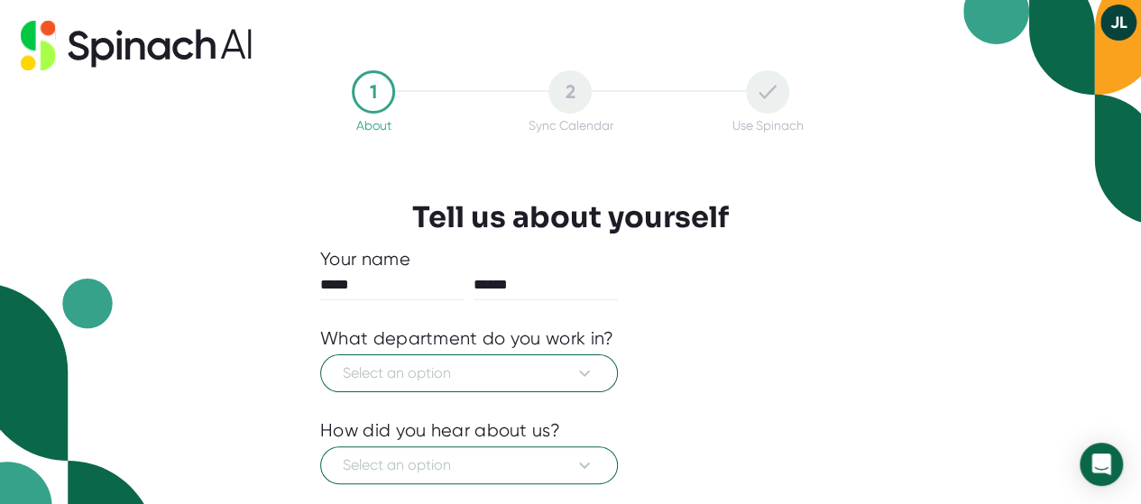
click at [1121, 23] on button "JL" at bounding box center [1118, 23] width 36 height 36
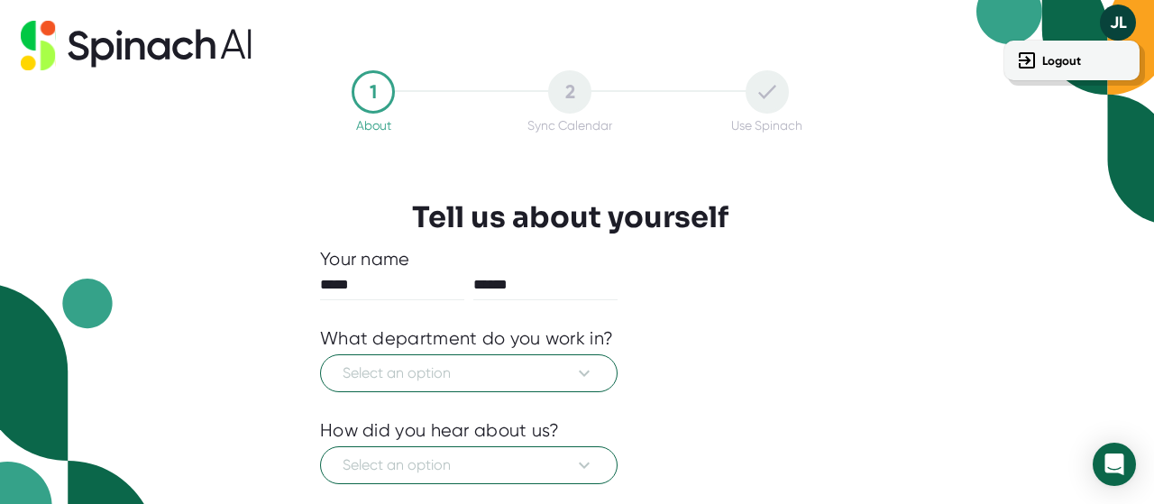
click at [810, 89] on div at bounding box center [577, 252] width 1154 height 504
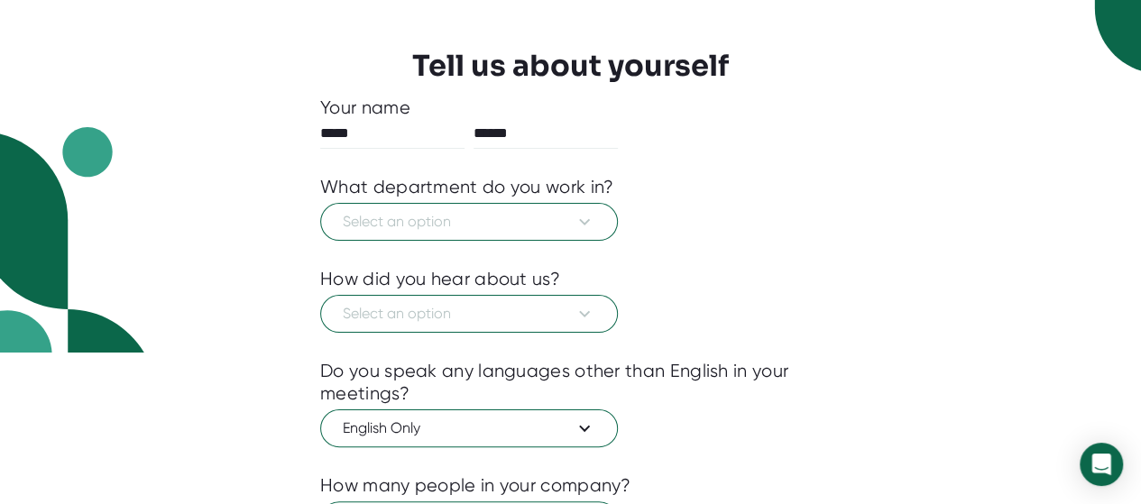
scroll to position [180, 0]
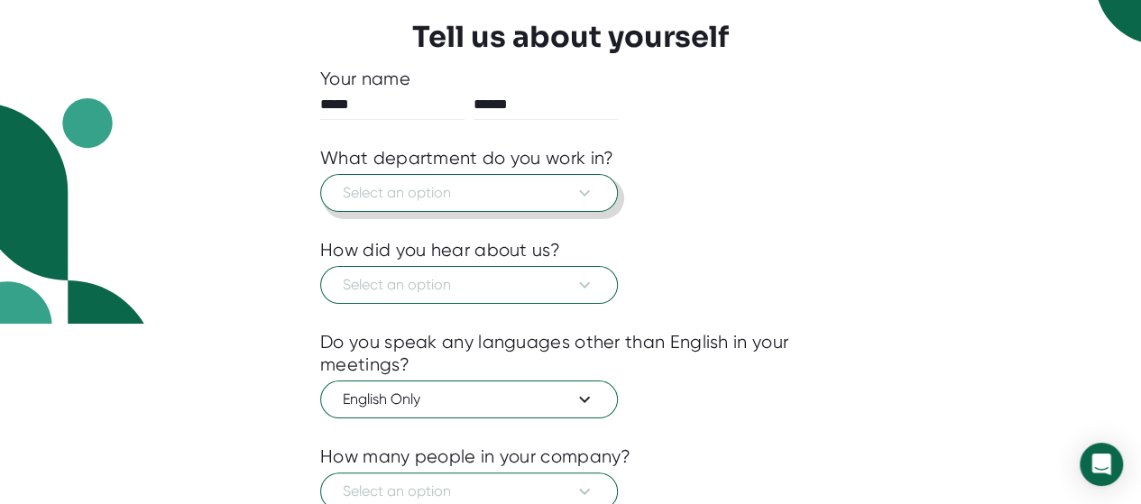
click at [592, 184] on icon at bounding box center [584, 193] width 22 height 22
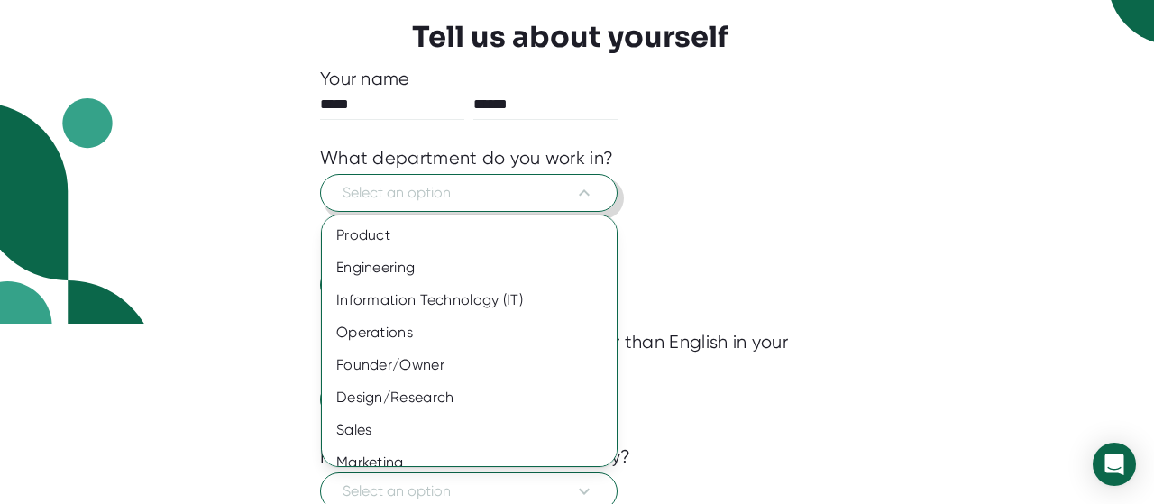
click at [838, 217] on div at bounding box center [577, 252] width 1154 height 504
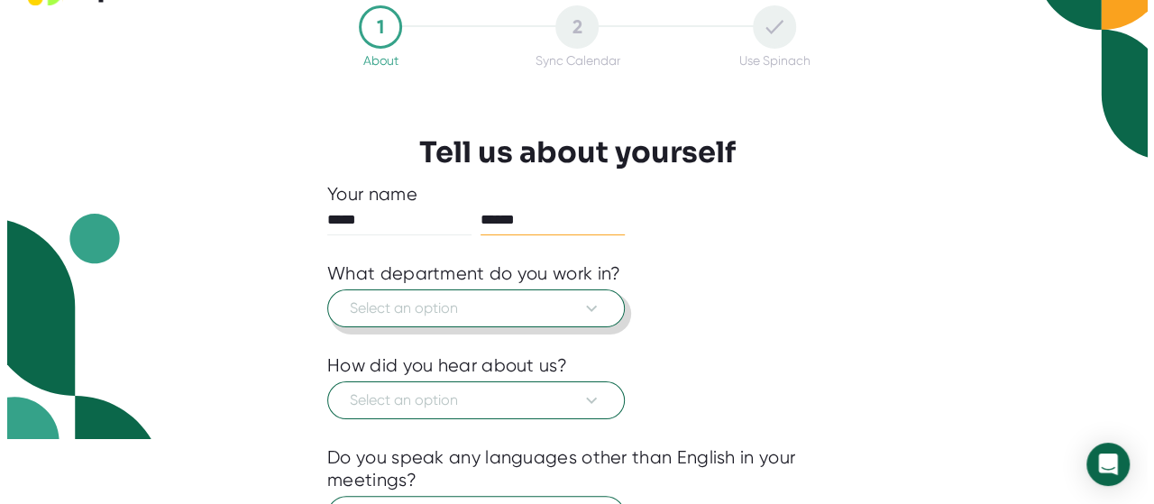
scroll to position [129, 0]
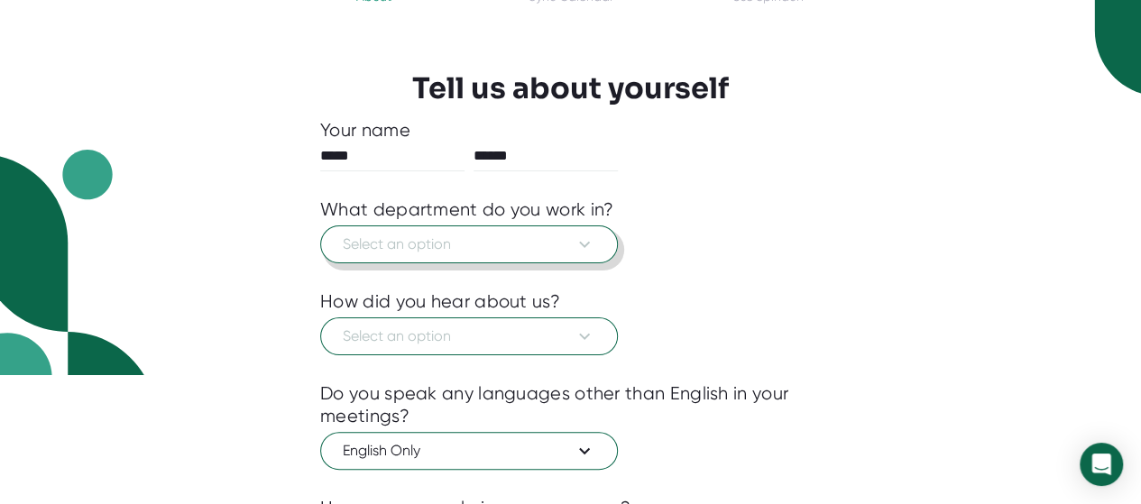
click at [531, 243] on span "Select an option" at bounding box center [469, 245] width 252 height 22
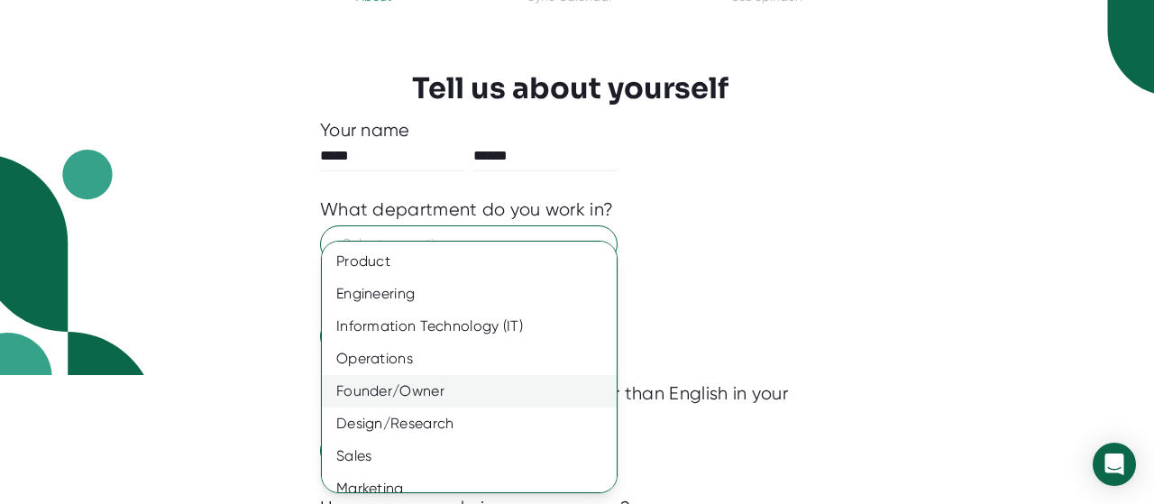
scroll to position [178, 0]
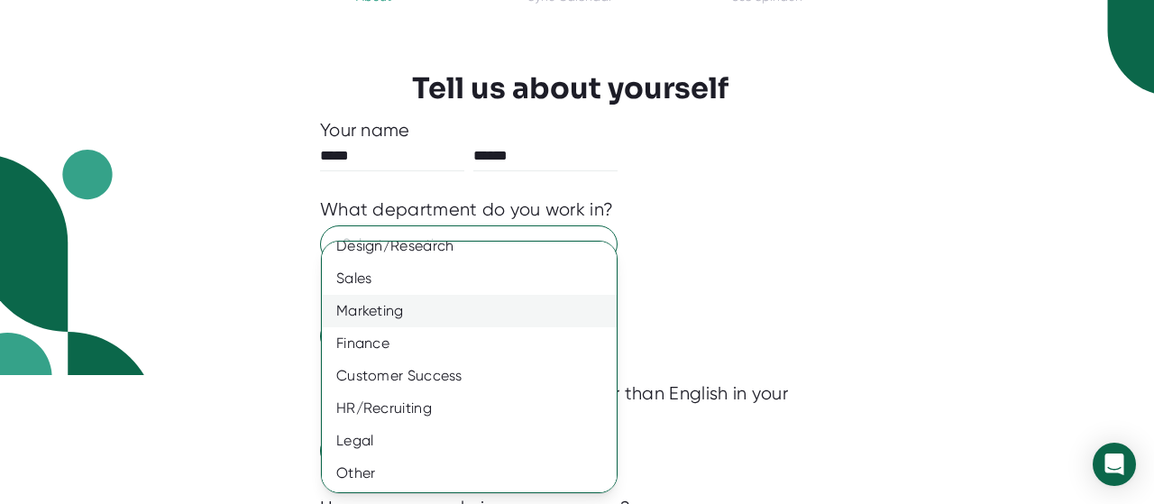
click at [403, 309] on div "Marketing" at bounding box center [476, 311] width 308 height 32
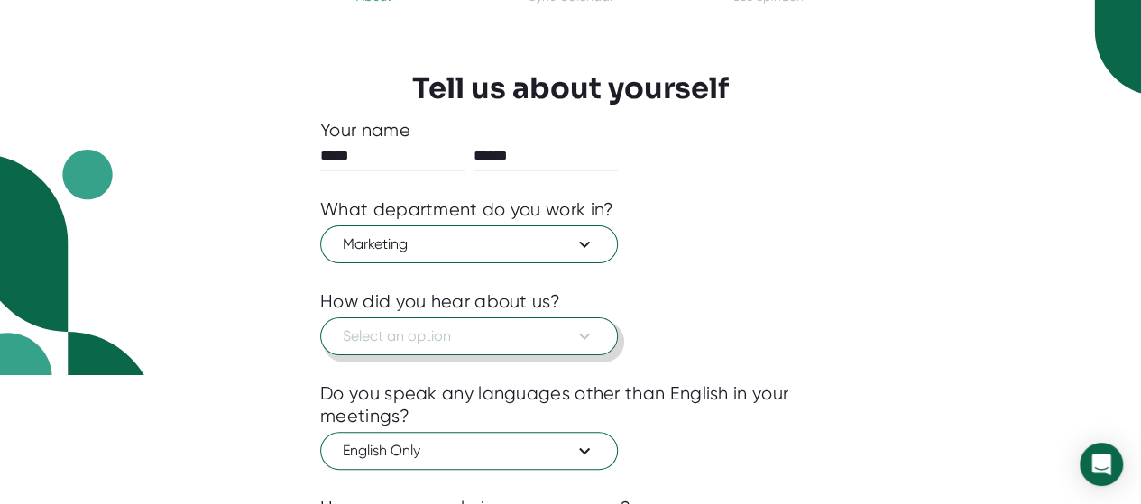
click at [458, 334] on span "Select an option" at bounding box center [469, 336] width 252 height 22
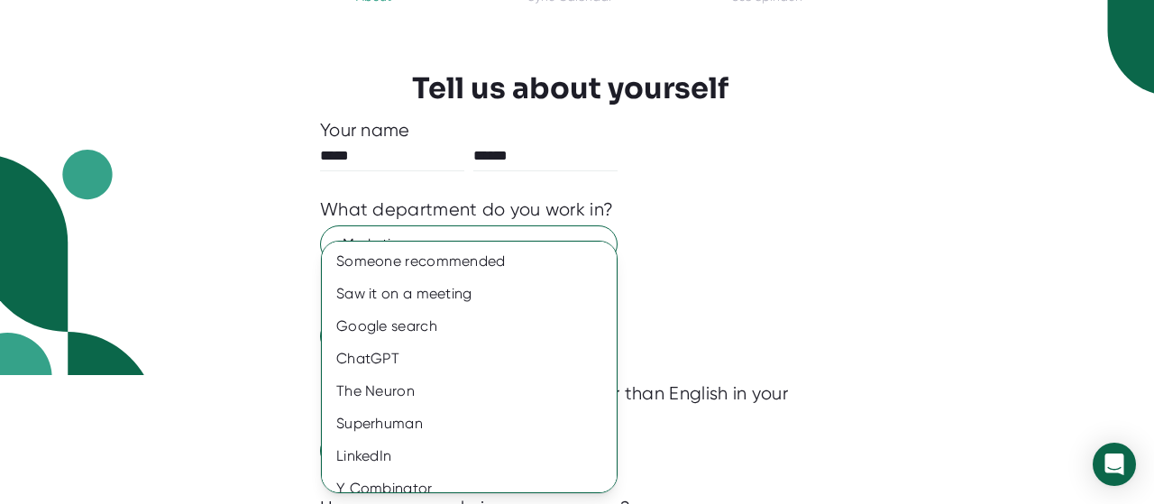
click at [762, 298] on div at bounding box center [577, 252] width 1154 height 504
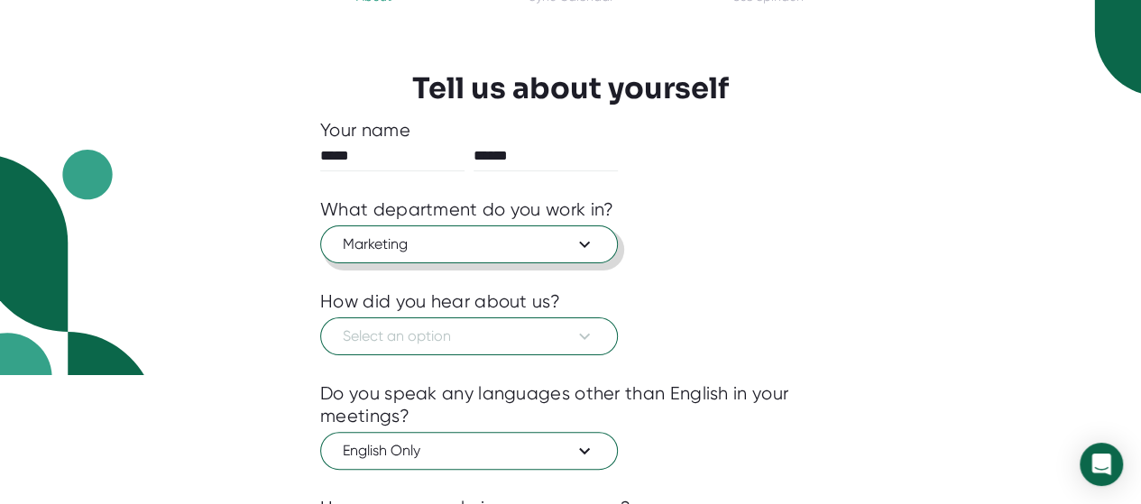
click at [478, 247] on span "Marketing" at bounding box center [469, 245] width 252 height 22
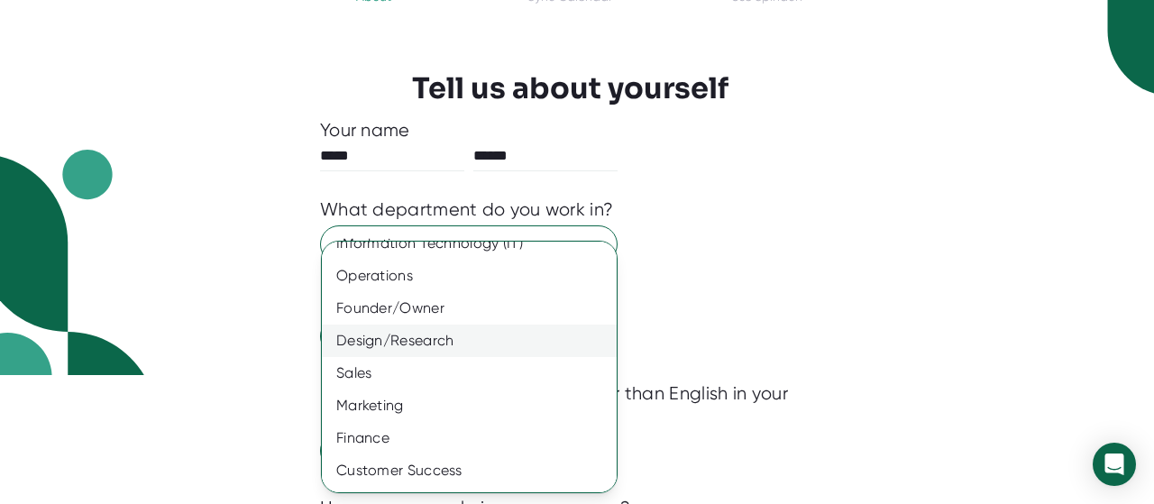
scroll to position [0, 0]
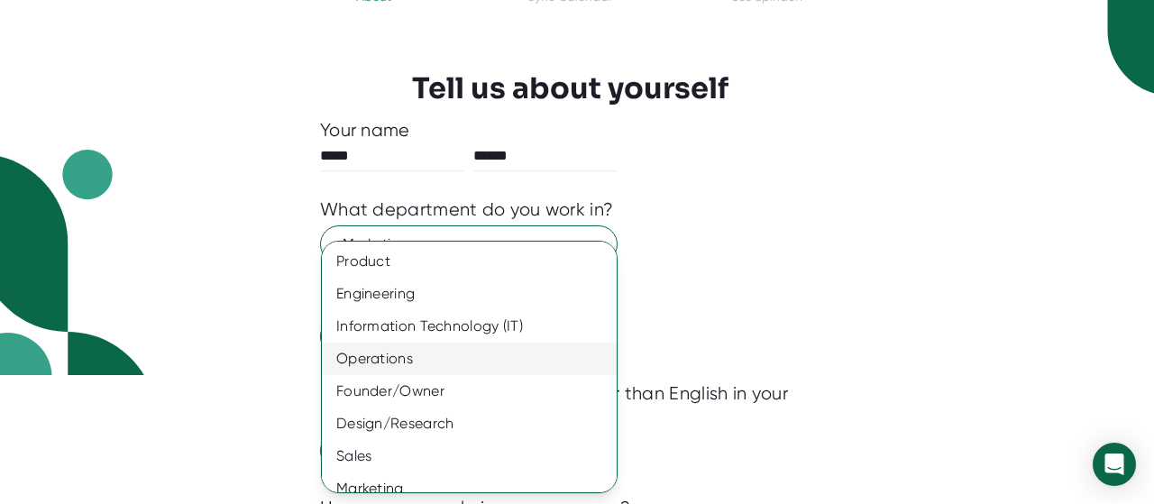
click at [413, 353] on div "Operations" at bounding box center [476, 359] width 308 height 32
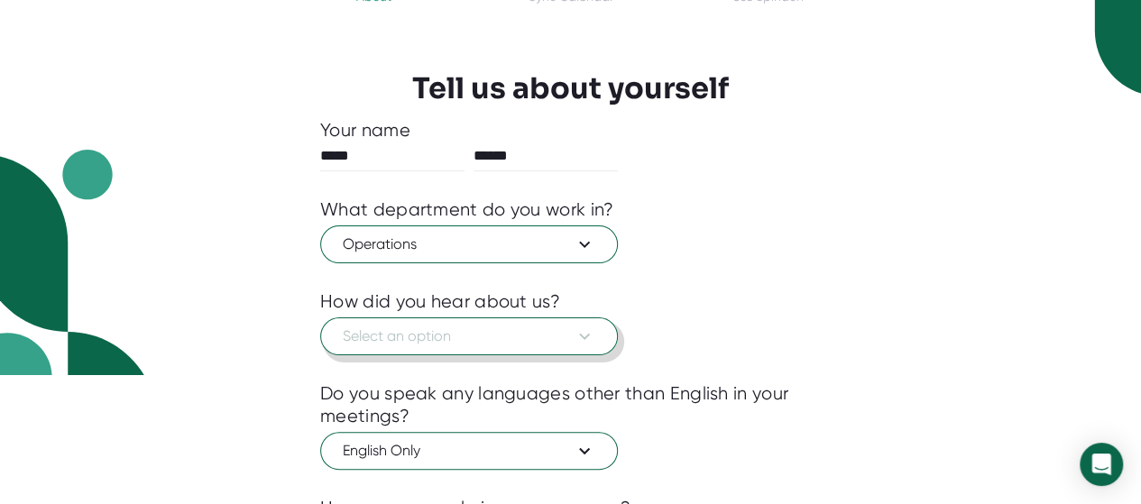
click at [436, 334] on span "Select an option" at bounding box center [469, 336] width 252 height 22
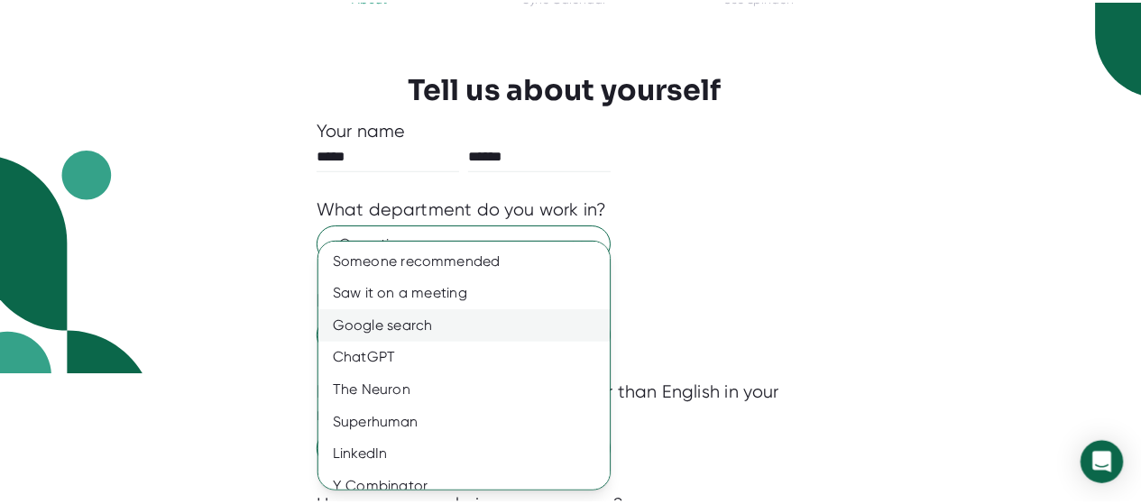
scroll to position [48, 0]
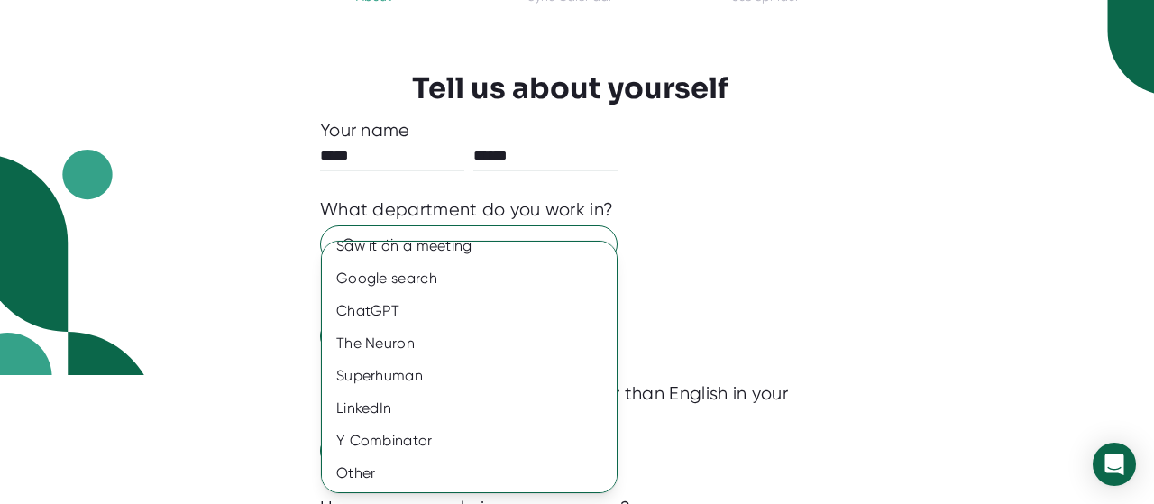
click at [721, 316] on div at bounding box center [577, 252] width 1154 height 504
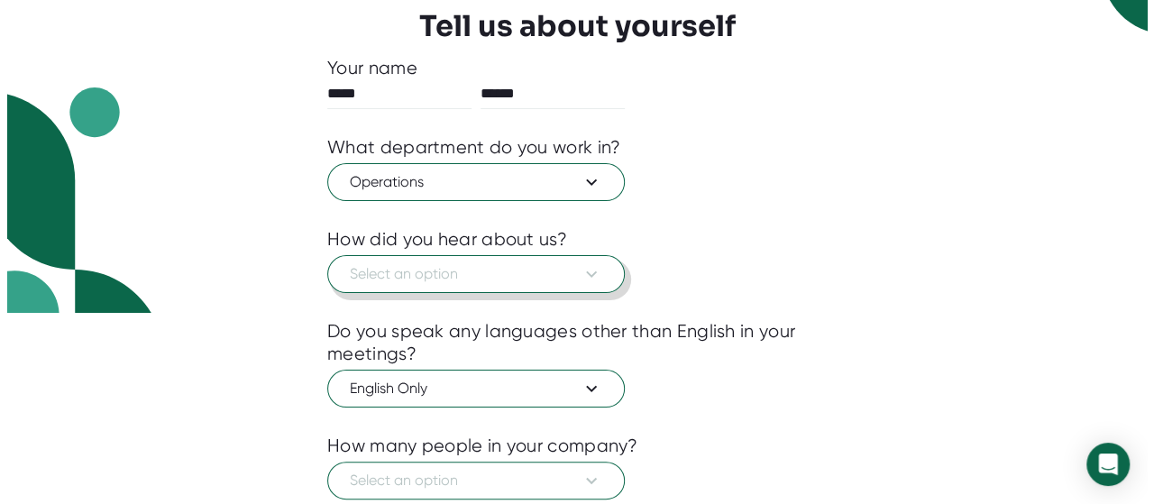
scroll to position [219, 0]
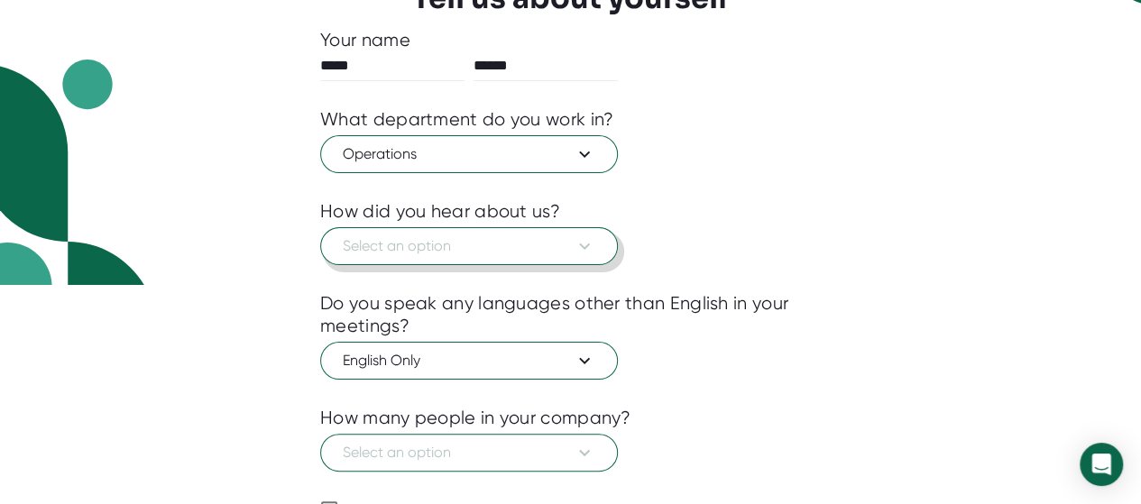
click at [581, 245] on icon at bounding box center [584, 246] width 22 height 22
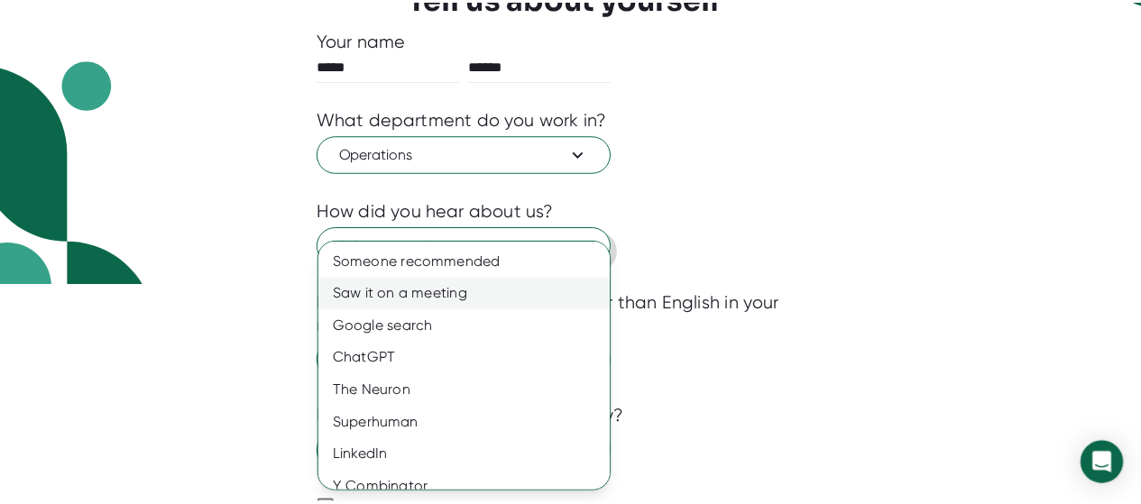
scroll to position [48, 0]
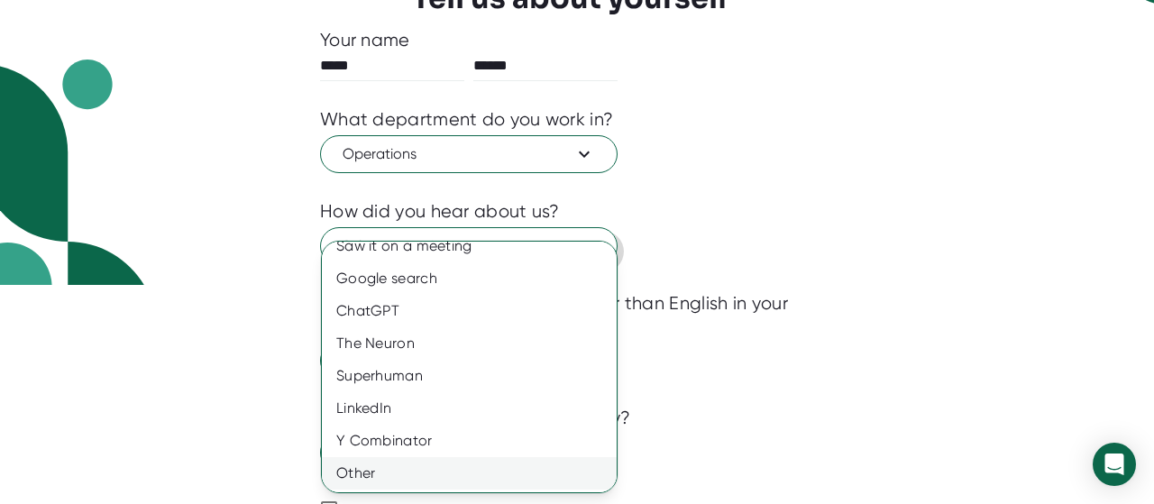
click at [366, 477] on div "Other" at bounding box center [476, 473] width 308 height 32
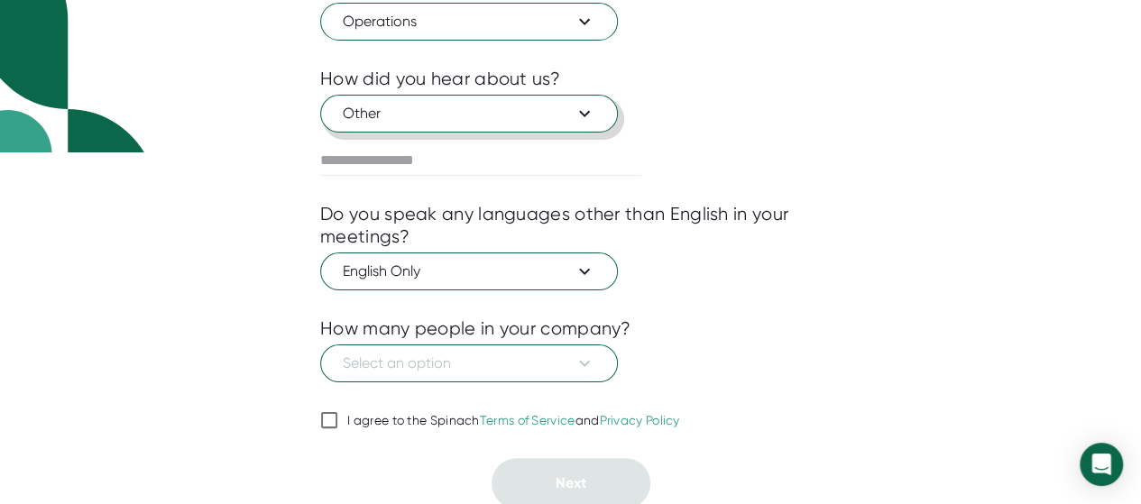
scroll to position [353, 0]
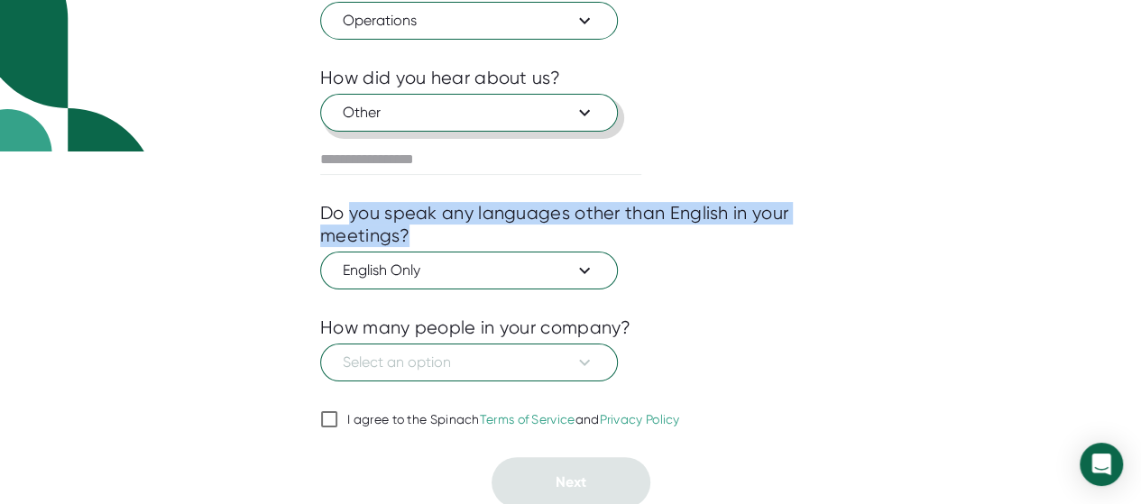
drag, startPoint x: 353, startPoint y: 210, endPoint x: 457, endPoint y: 234, distance: 106.3
click at [457, 234] on div "Do you speak any languages other than English in your meetings?" at bounding box center [570, 224] width 500 height 45
click at [459, 234] on div "Do you speak any languages other than English in your meetings?" at bounding box center [570, 224] width 500 height 45
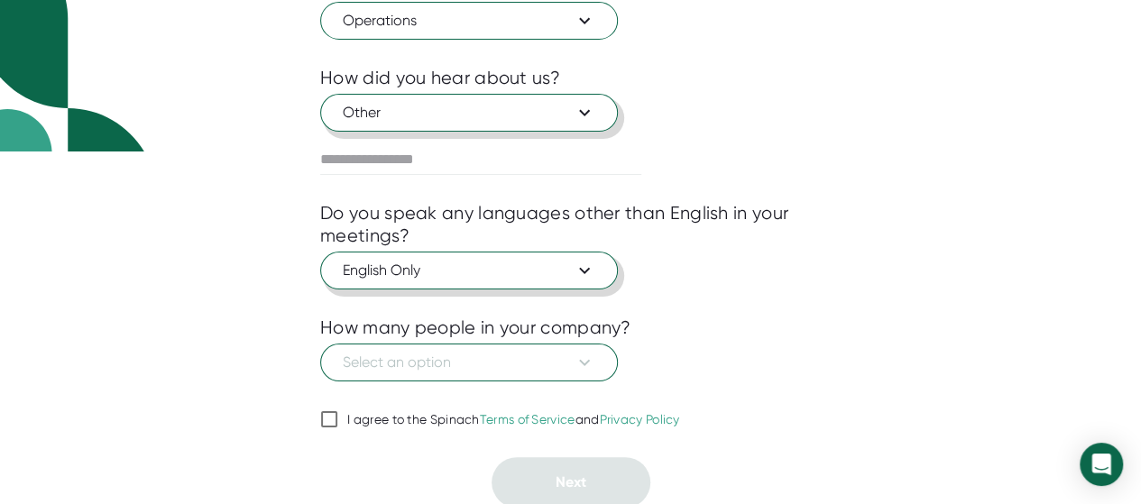
click at [591, 266] on icon at bounding box center [584, 271] width 22 height 22
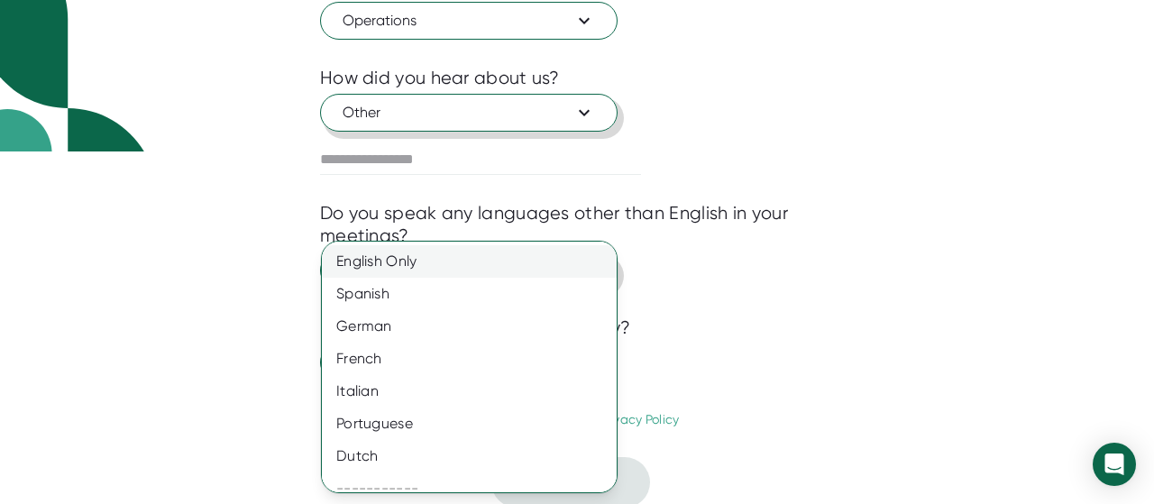
click at [463, 259] on div "English Only" at bounding box center [476, 261] width 308 height 32
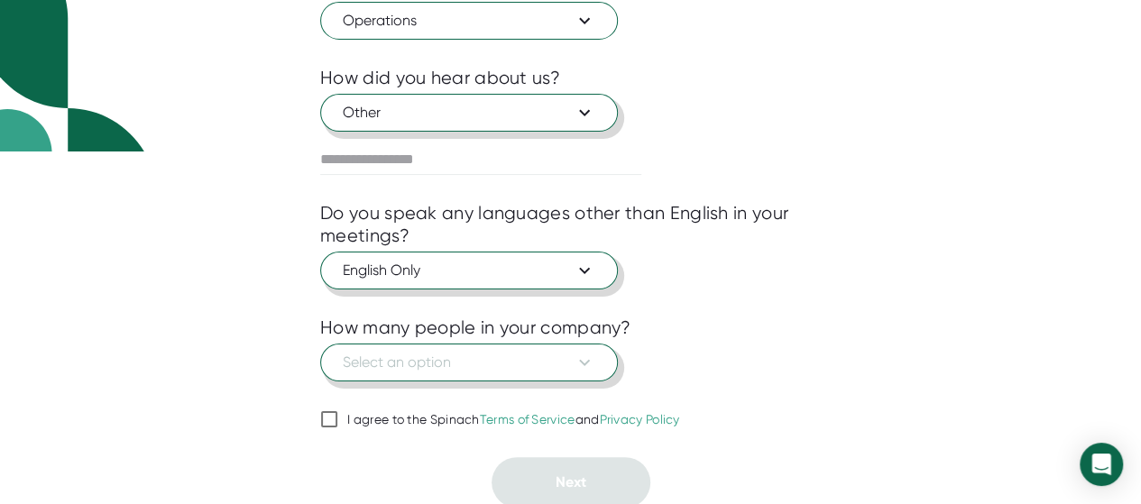
click at [585, 359] on icon at bounding box center [584, 363] width 22 height 22
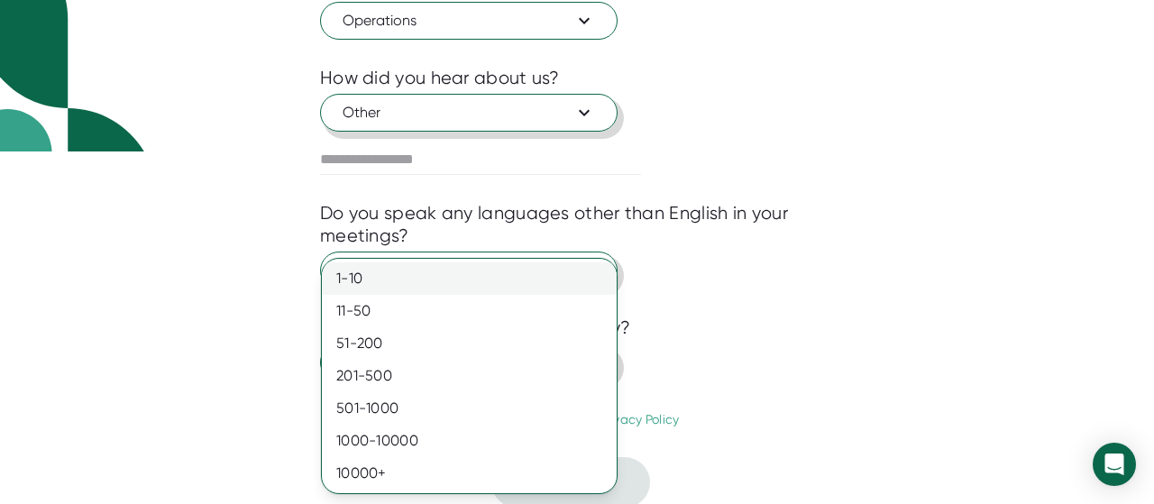
click at [434, 277] on div "1-10" at bounding box center [469, 278] width 295 height 32
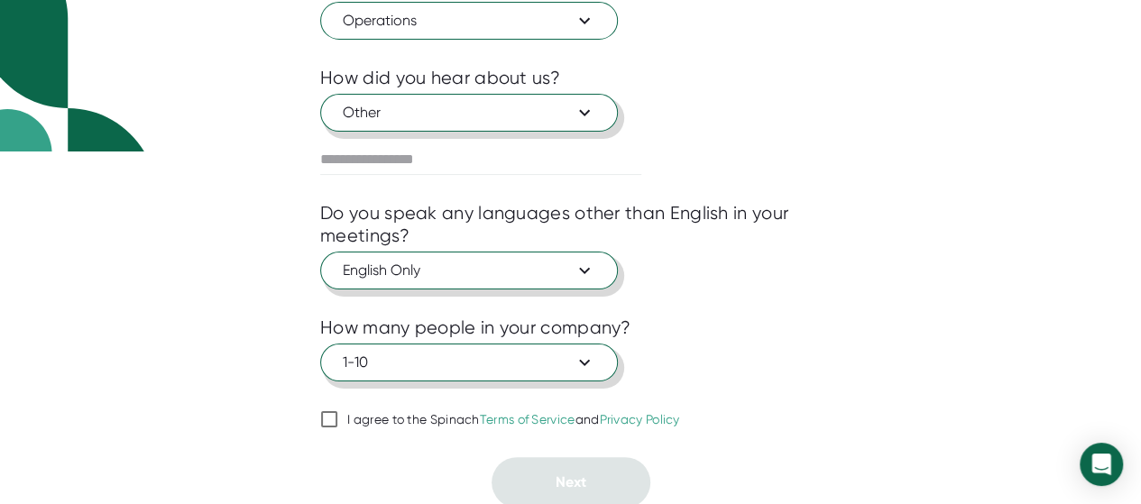
click at [788, 252] on div "English Only" at bounding box center [570, 268] width 500 height 42
click at [334, 411] on input "I agree to the Spinach Terms of Service and Privacy Policy" at bounding box center [329, 419] width 18 height 22
checkbox input "true"
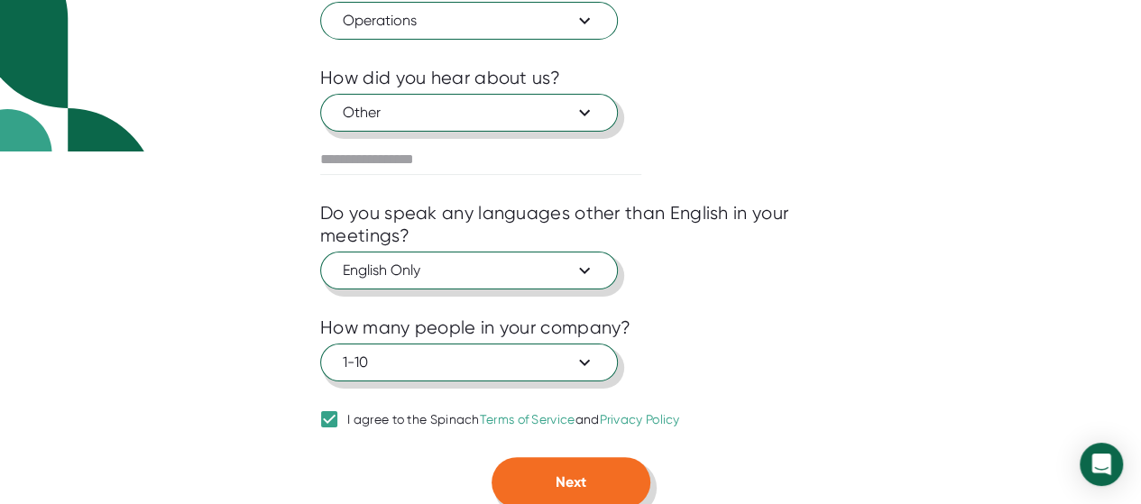
click at [582, 484] on span "Next" at bounding box center [570, 481] width 31 height 17
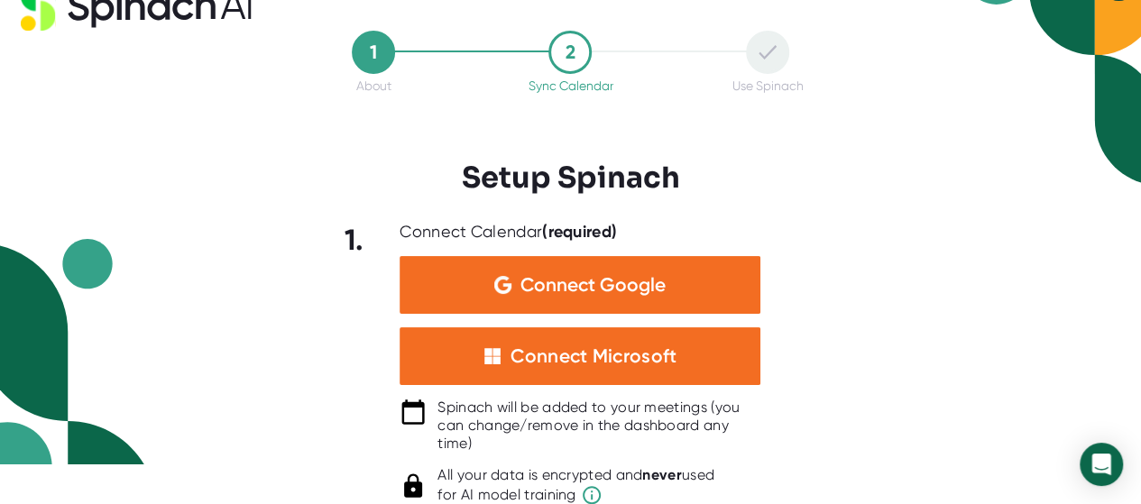
scroll to position [0, 0]
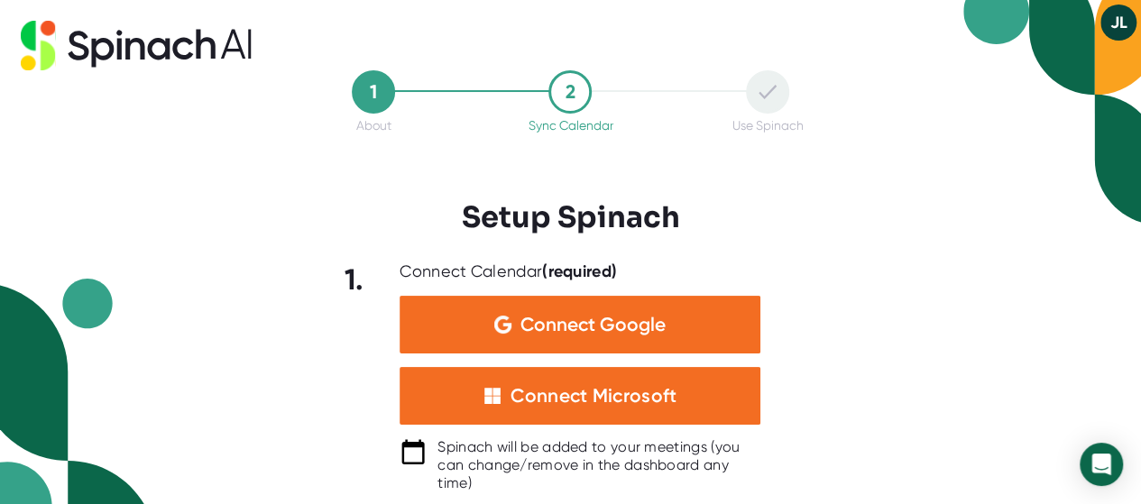
click at [1119, 23] on button "JL" at bounding box center [1118, 23] width 36 height 36
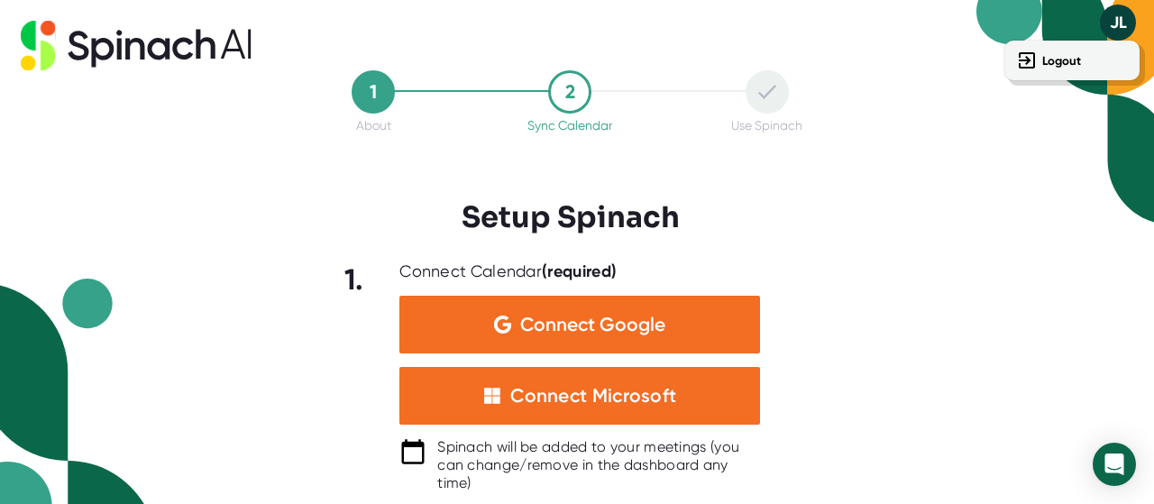
click at [970, 294] on div at bounding box center [577, 252] width 1154 height 504
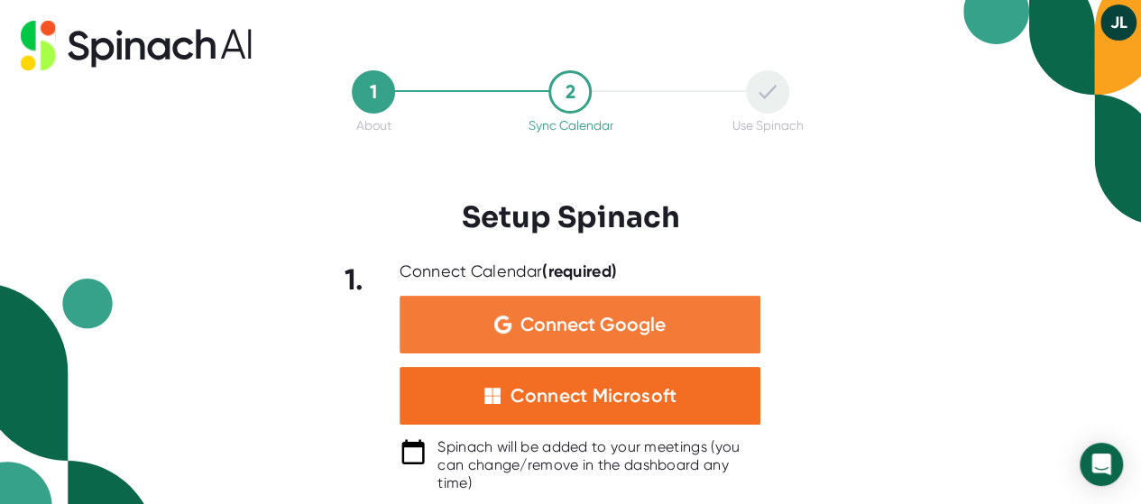
click at [575, 322] on span "Connect Google" at bounding box center [592, 325] width 145 height 18
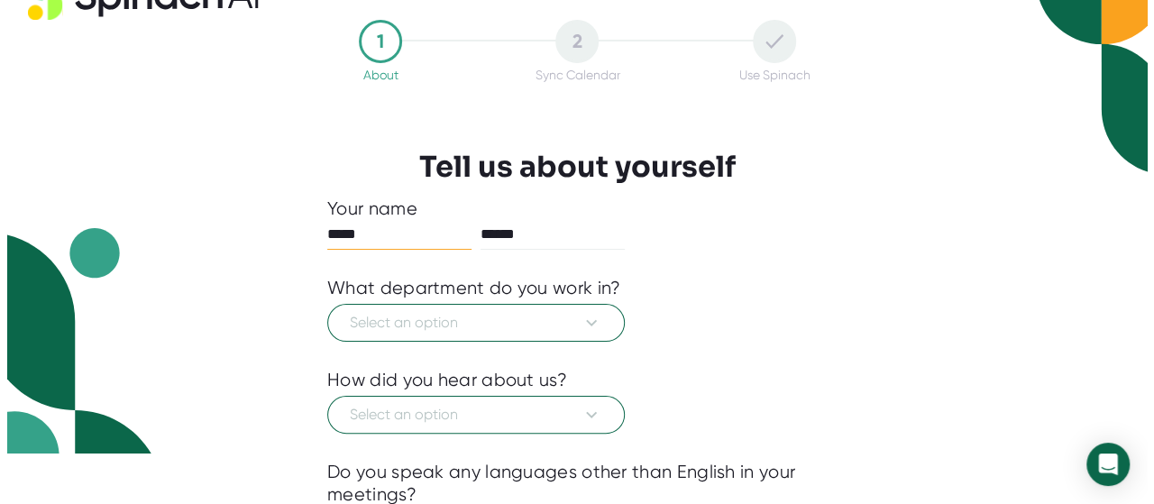
scroll to position [90, 0]
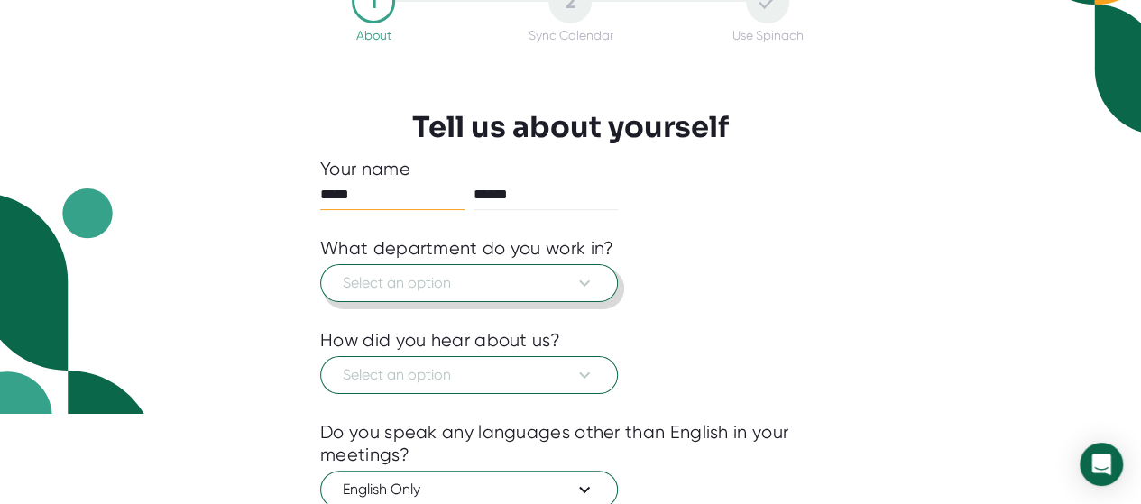
click at [581, 280] on icon at bounding box center [584, 283] width 22 height 22
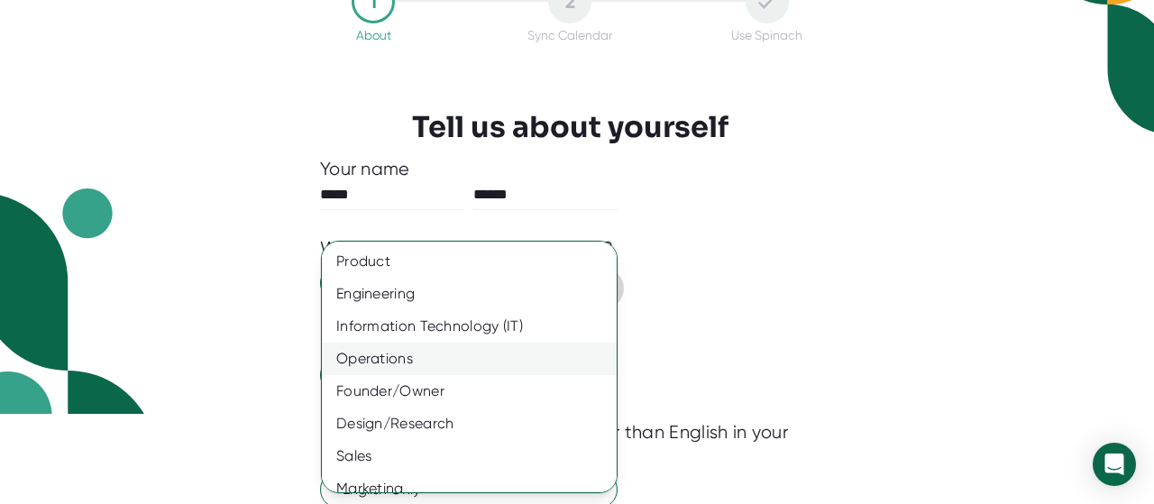
click at [384, 358] on div "Operations" at bounding box center [476, 359] width 308 height 32
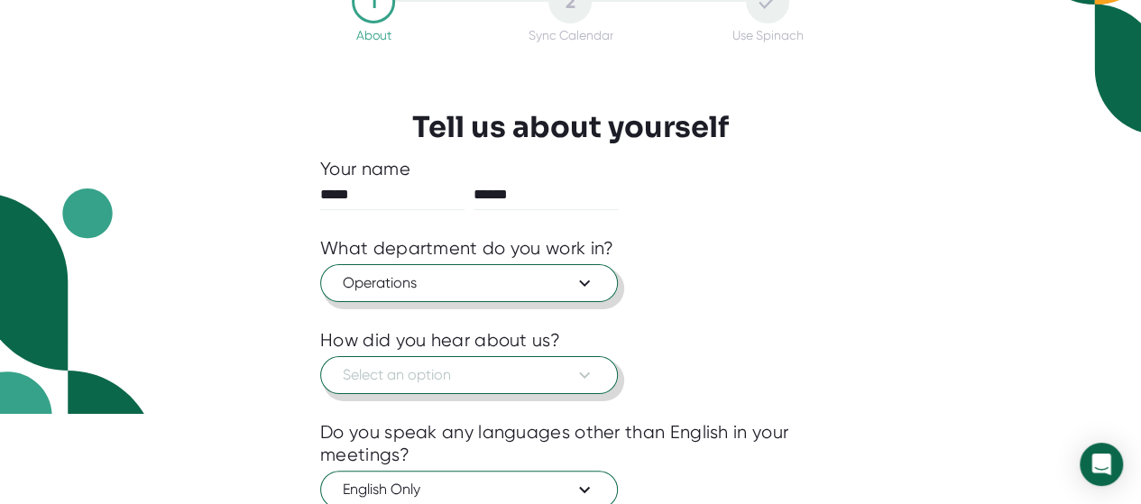
click at [545, 365] on span "Select an option" at bounding box center [469, 375] width 252 height 22
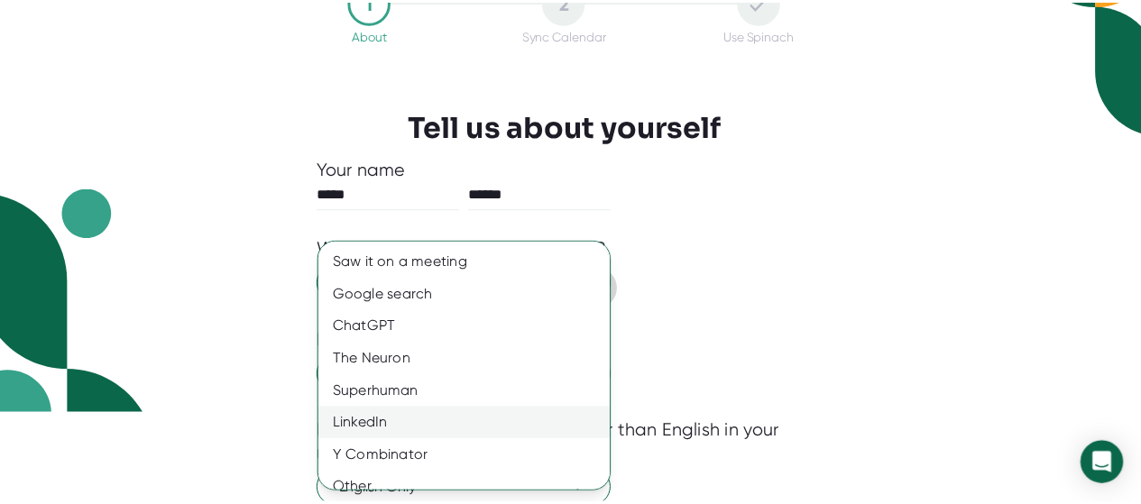
scroll to position [48, 0]
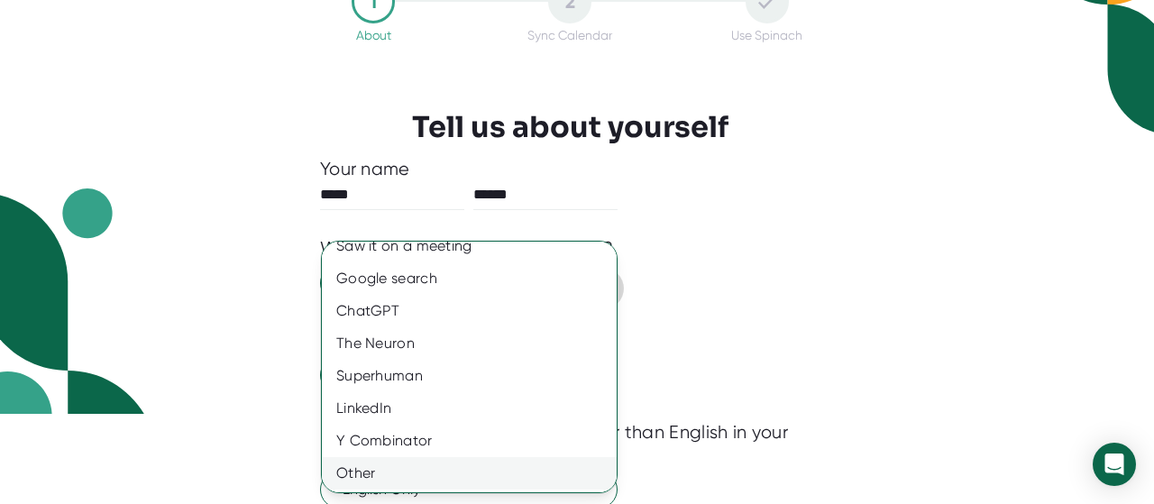
click at [362, 469] on div "Other" at bounding box center [476, 473] width 308 height 32
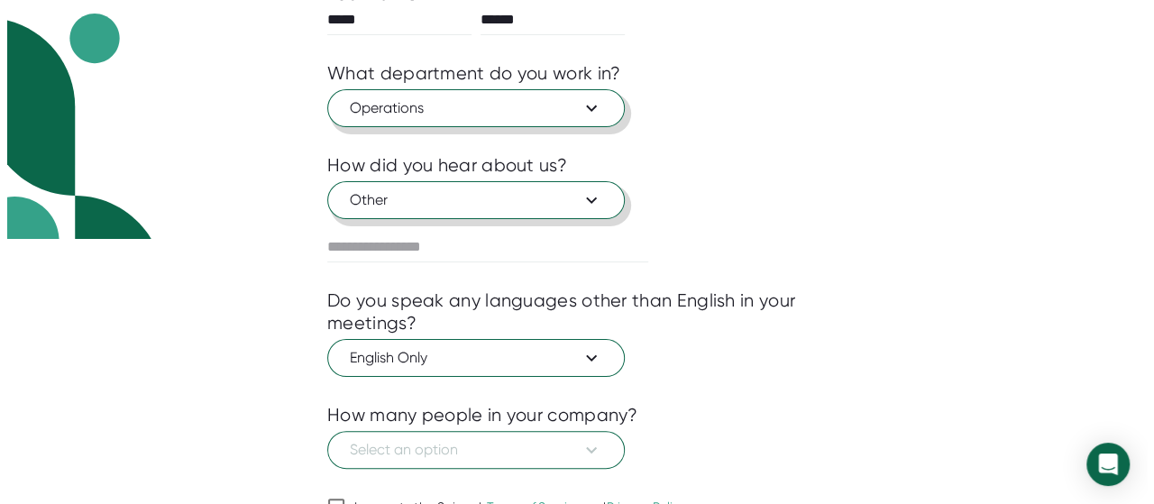
scroll to position [270, 0]
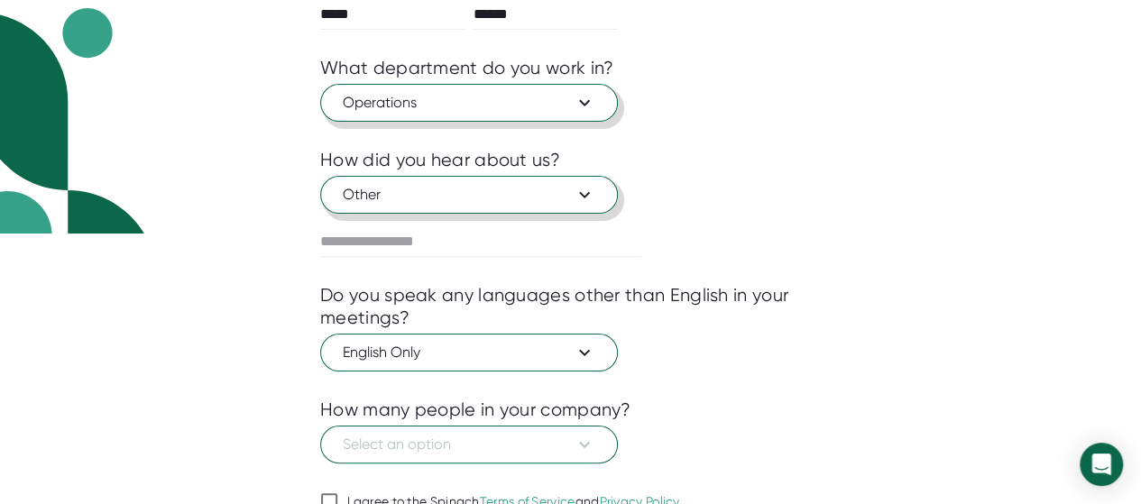
click at [518, 196] on span "Other" at bounding box center [469, 195] width 252 height 22
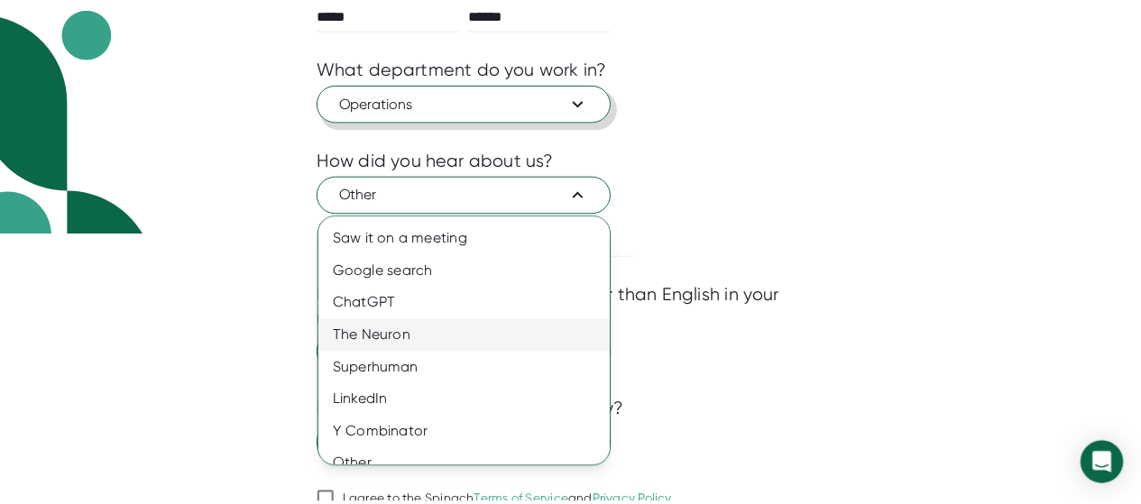
scroll to position [48, 0]
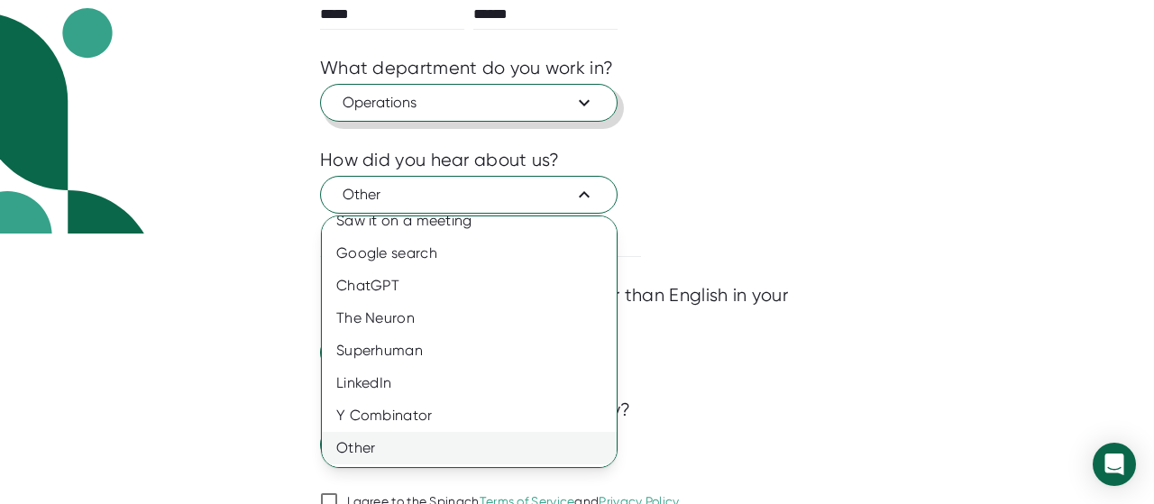
click at [372, 446] on div "Other" at bounding box center [476, 448] width 308 height 32
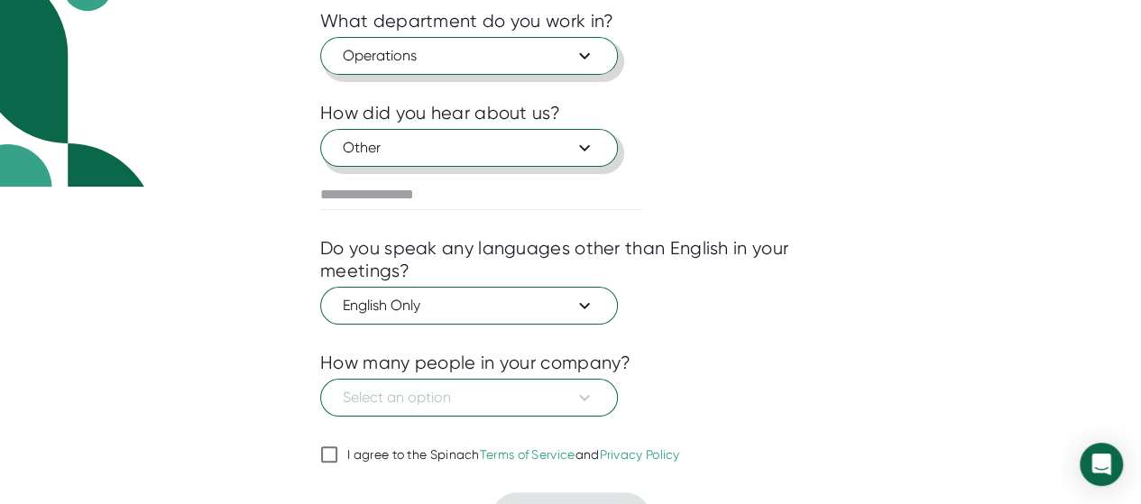
scroll to position [353, 0]
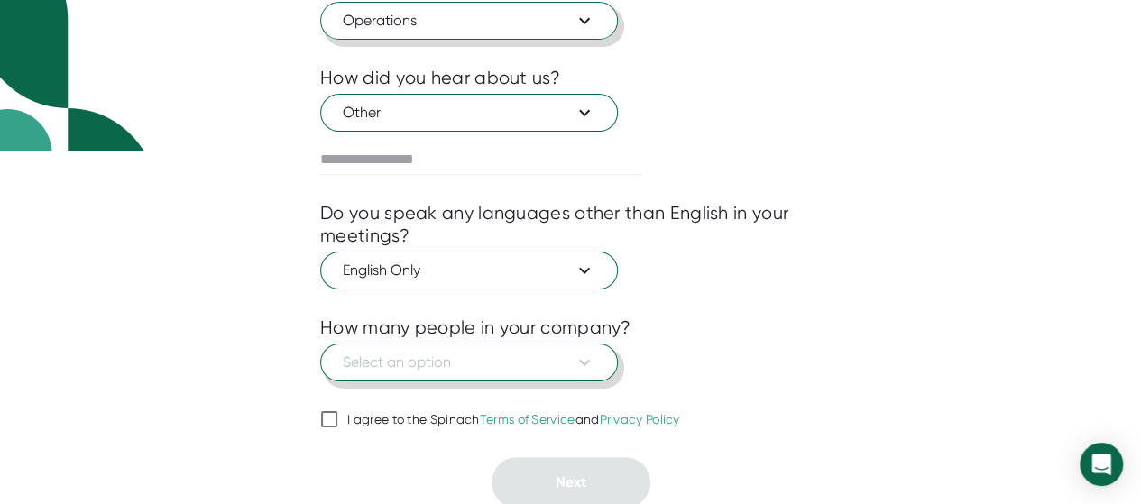
click at [550, 353] on span "Select an option" at bounding box center [469, 363] width 252 height 22
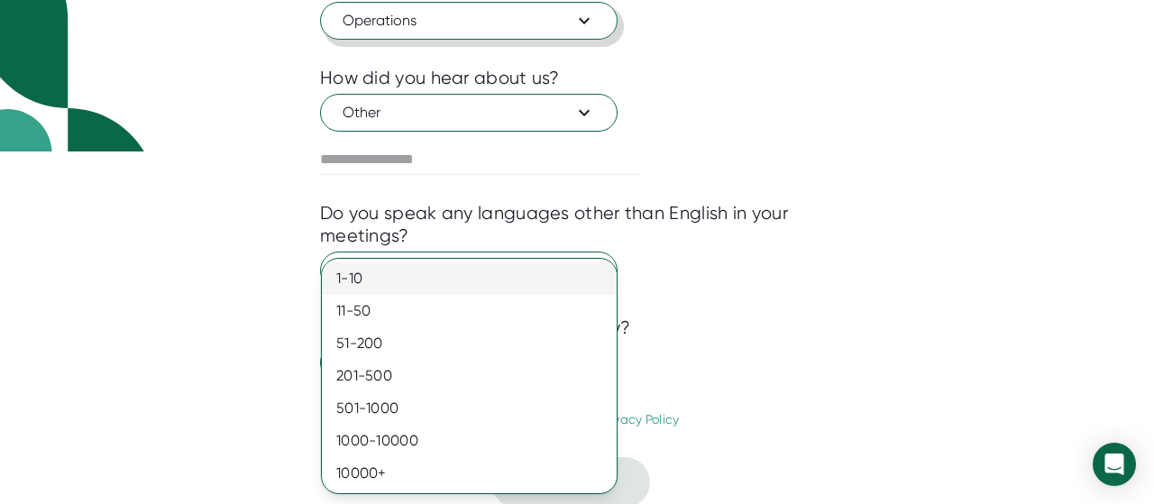
click at [409, 282] on div "1-10" at bounding box center [469, 278] width 295 height 32
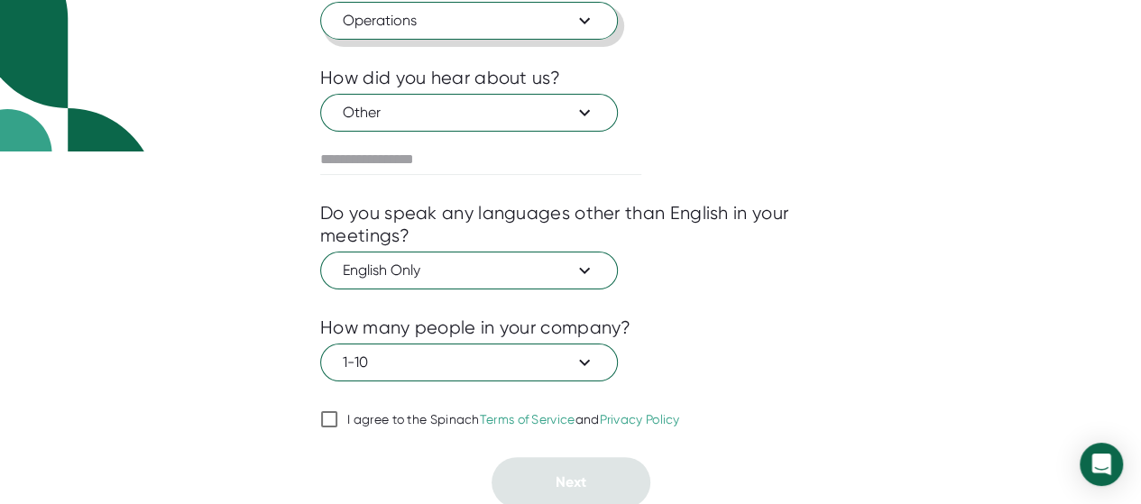
click at [355, 416] on div "I agree to the Spinach Terms of Service and Privacy Policy" at bounding box center [513, 420] width 333 height 16
click at [338, 416] on input "I agree to the Spinach Terms of Service and Privacy Policy" at bounding box center [329, 419] width 18 height 22
checkbox input "true"
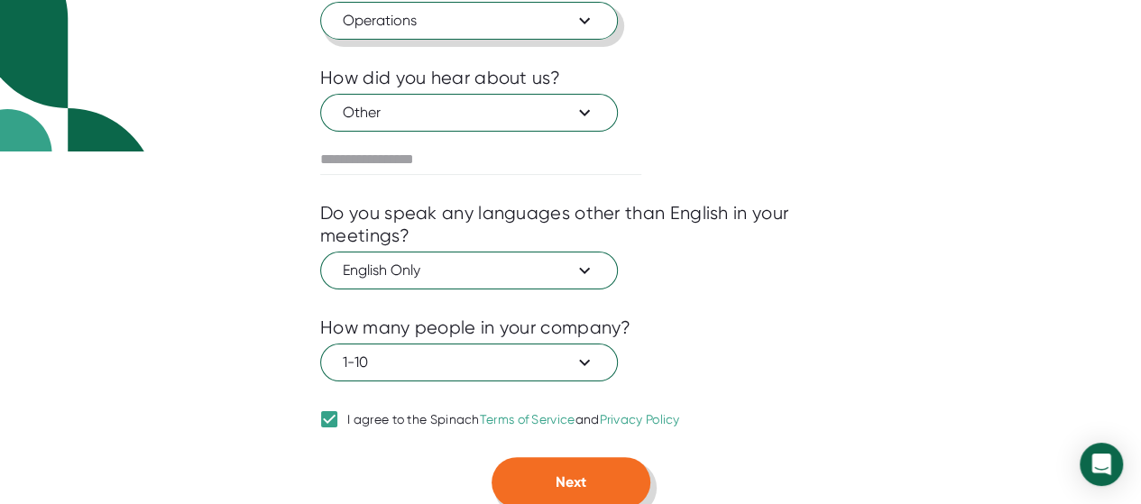
click at [568, 475] on span "Next" at bounding box center [570, 481] width 31 height 17
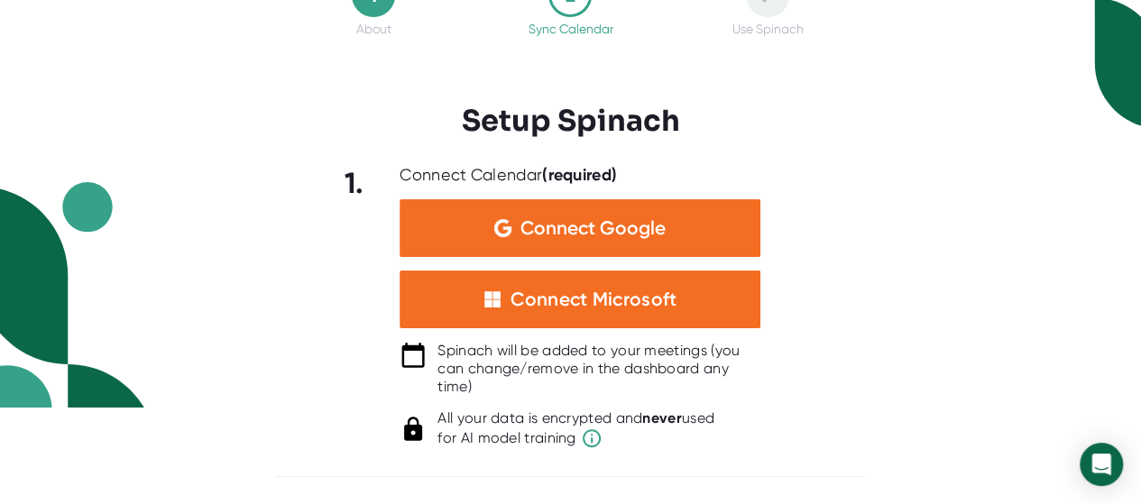
scroll to position [94, 0]
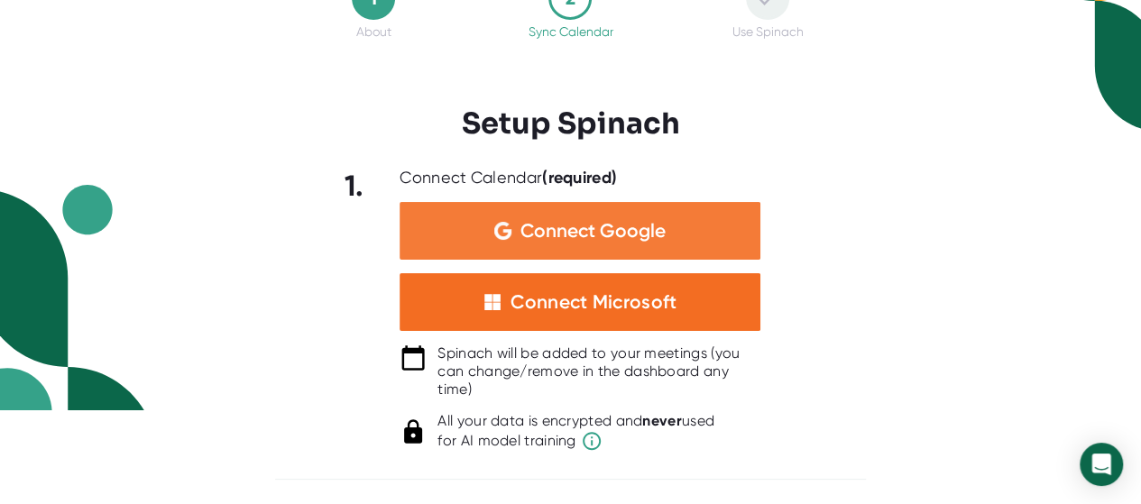
click at [577, 222] on span "Connect Google" at bounding box center [592, 231] width 145 height 18
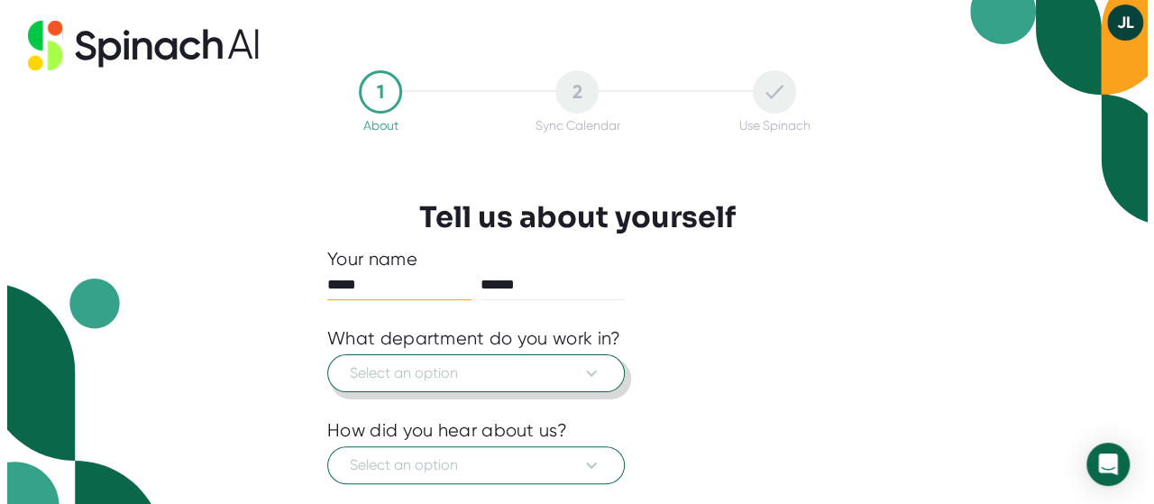
scroll to position [270, 0]
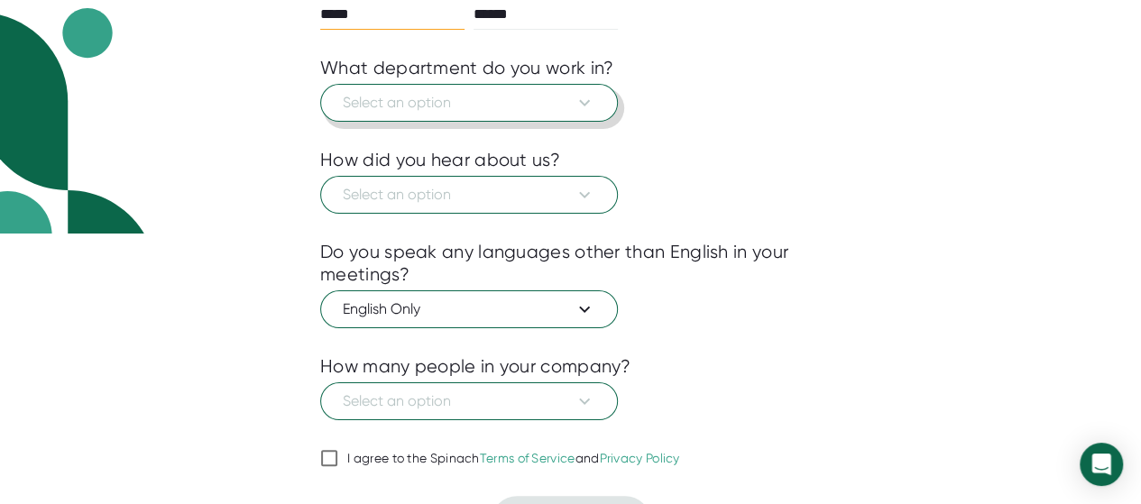
click at [482, 87] on button "Select an option" at bounding box center [469, 103] width 298 height 38
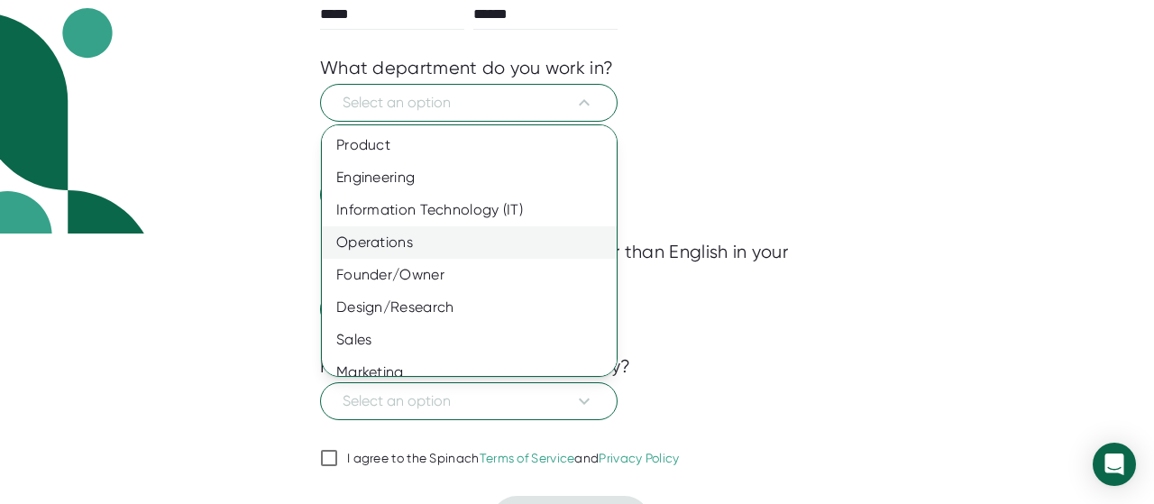
click at [383, 250] on div "Operations" at bounding box center [476, 242] width 308 height 32
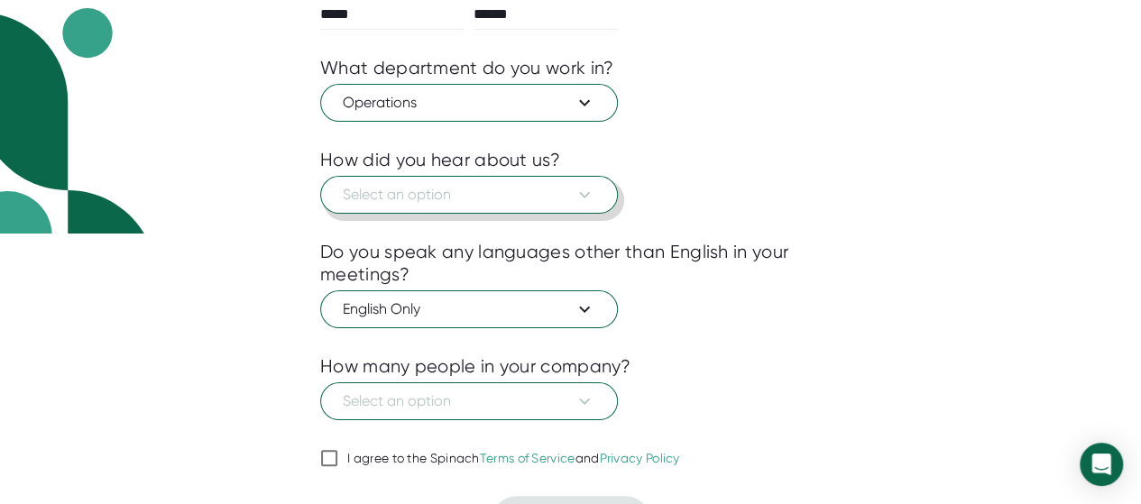
click at [435, 192] on span "Select an option" at bounding box center [469, 195] width 252 height 22
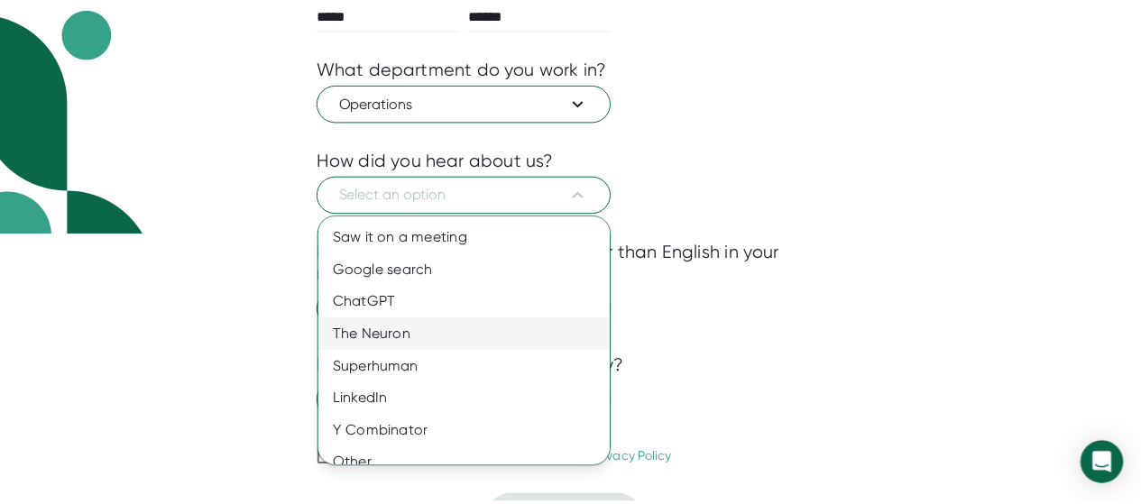
scroll to position [48, 0]
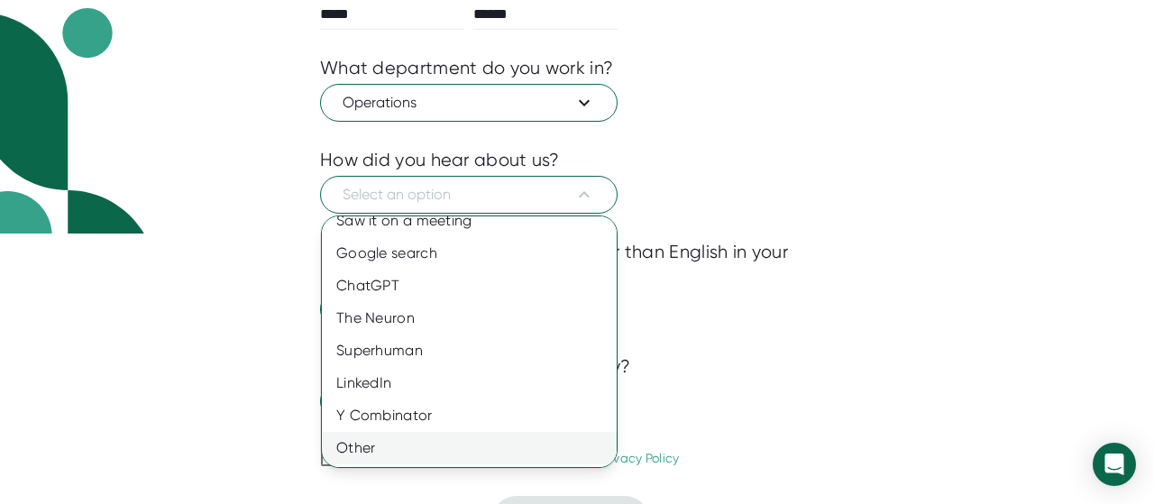
click at [371, 444] on div "Other" at bounding box center [476, 448] width 308 height 32
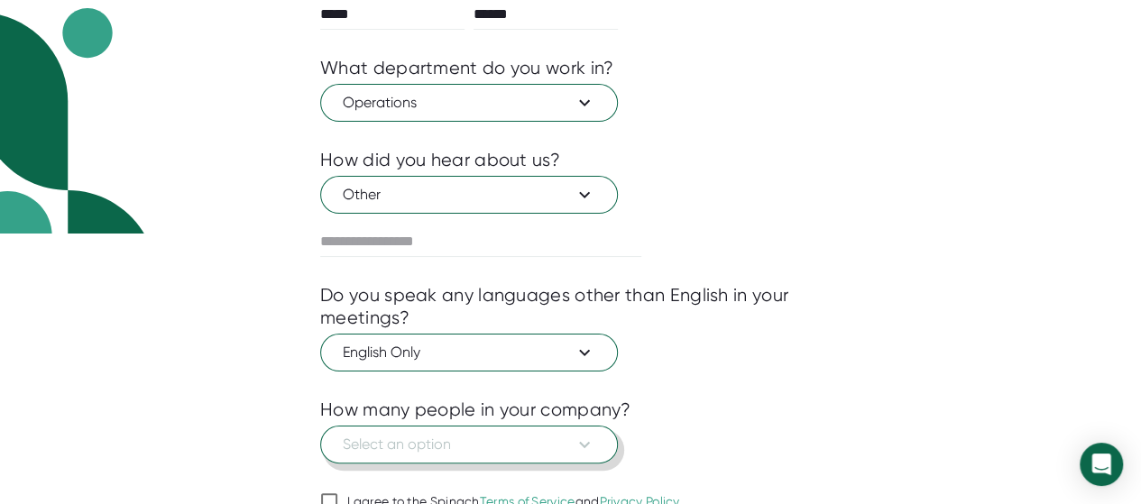
click at [497, 430] on button "Select an option" at bounding box center [469, 445] width 298 height 38
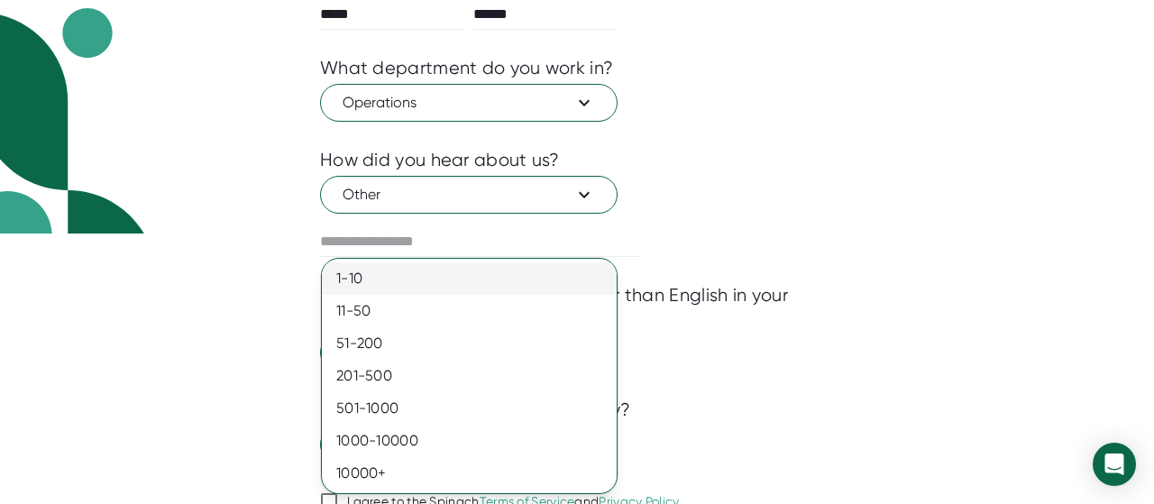
click at [387, 282] on div "1-10" at bounding box center [469, 278] width 295 height 32
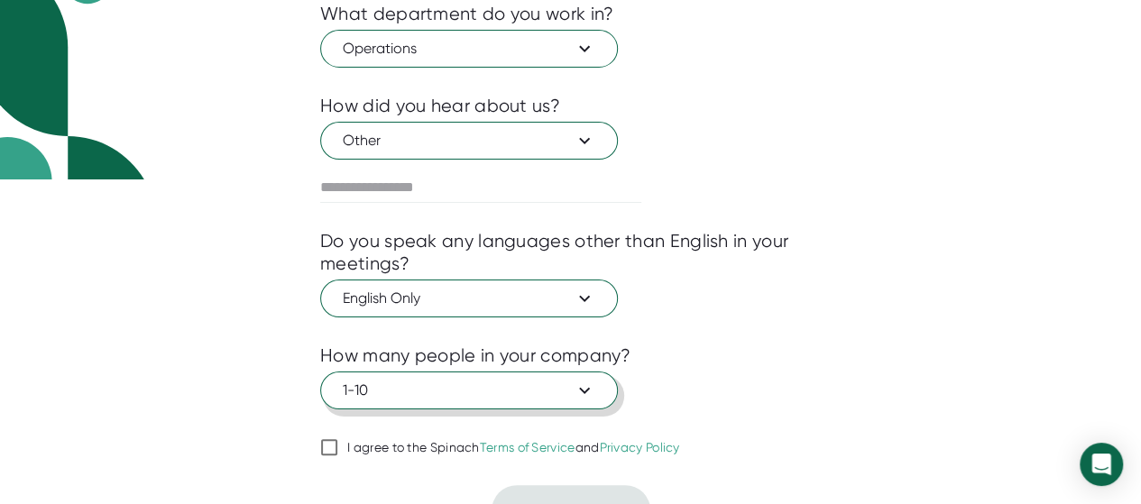
scroll to position [353, 0]
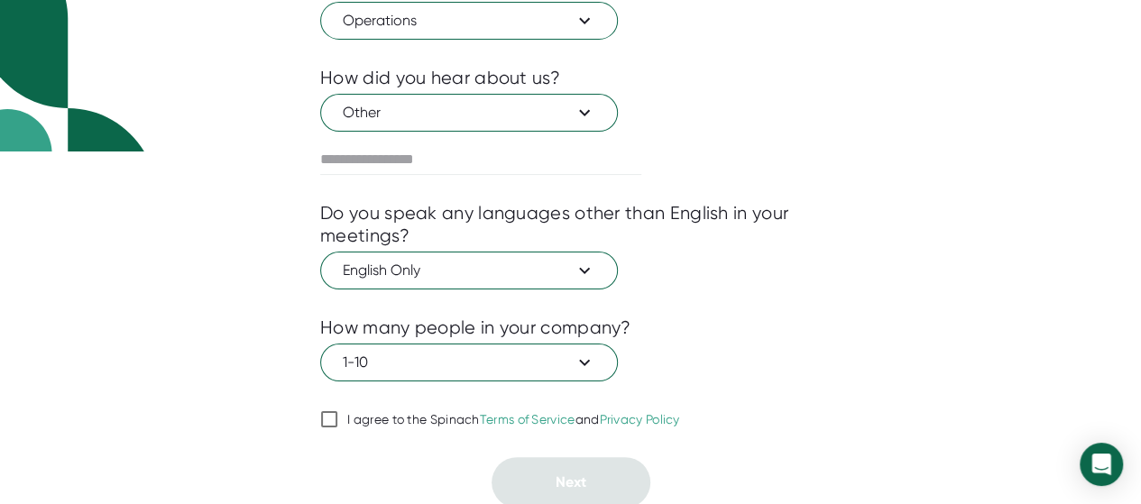
click at [370, 417] on div "I agree to the Spinach Terms of Service and Privacy Policy" at bounding box center [513, 420] width 333 height 16
click at [338, 417] on input "I agree to the Spinach Terms of Service and Privacy Policy" at bounding box center [329, 419] width 18 height 22
checkbox input "true"
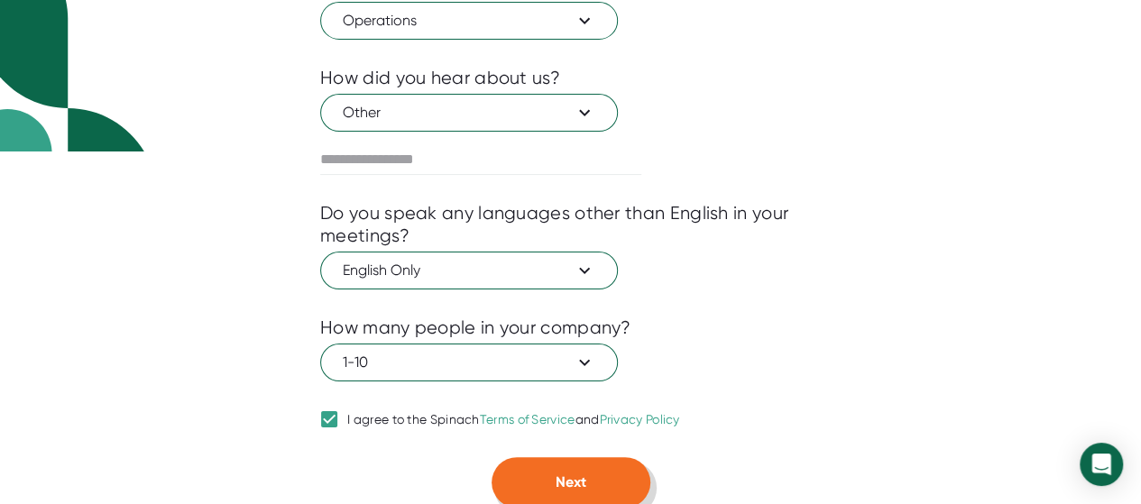
click at [541, 474] on button "Next" at bounding box center [570, 482] width 159 height 50
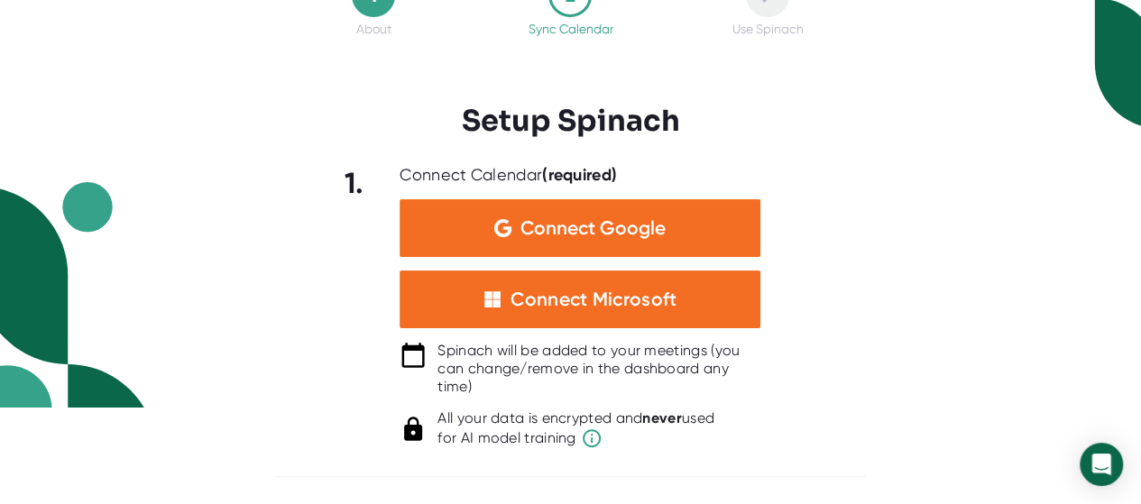
scroll to position [94, 0]
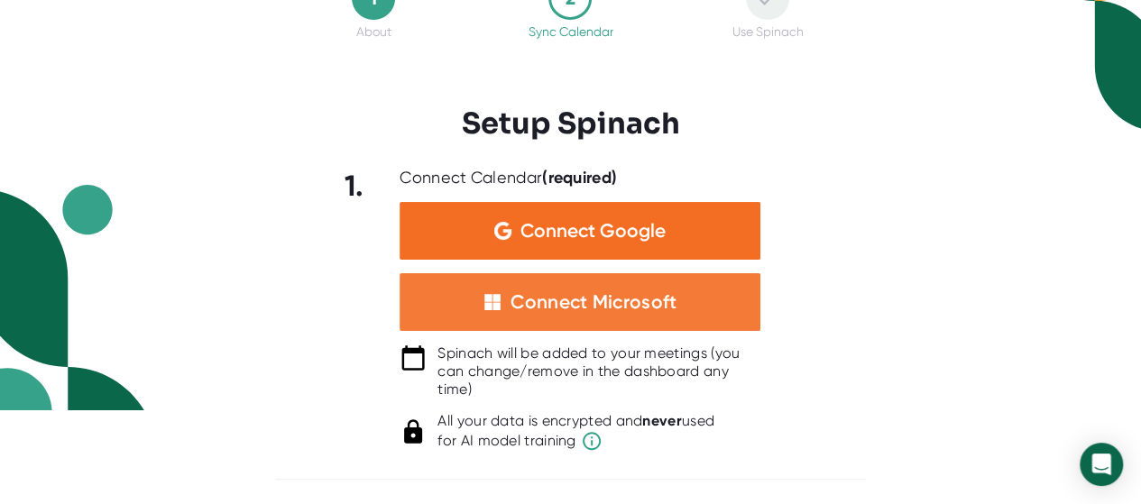
click at [600, 295] on div "Connect Microsoft" at bounding box center [593, 301] width 166 height 23
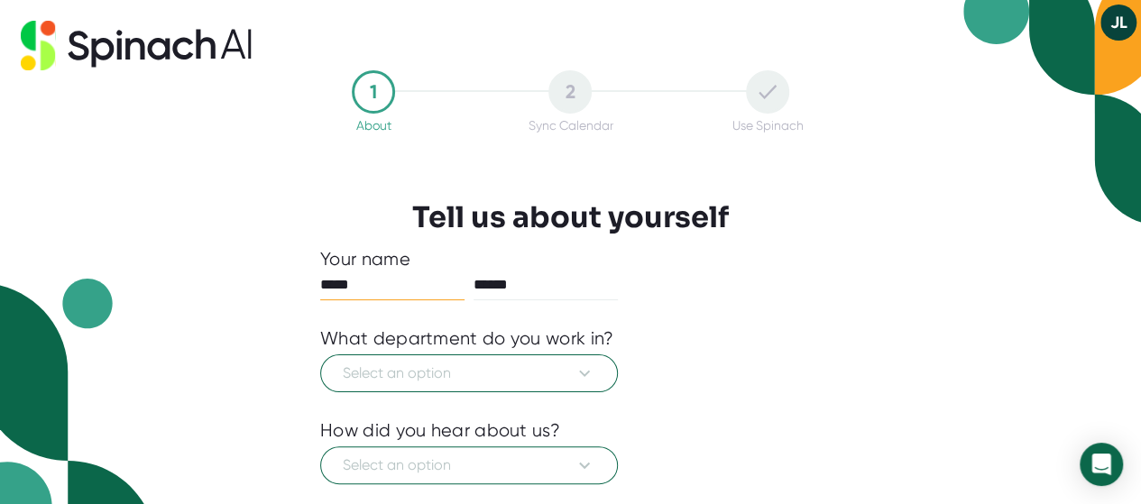
click at [1121, 17] on button "JL" at bounding box center [1118, 23] width 36 height 36
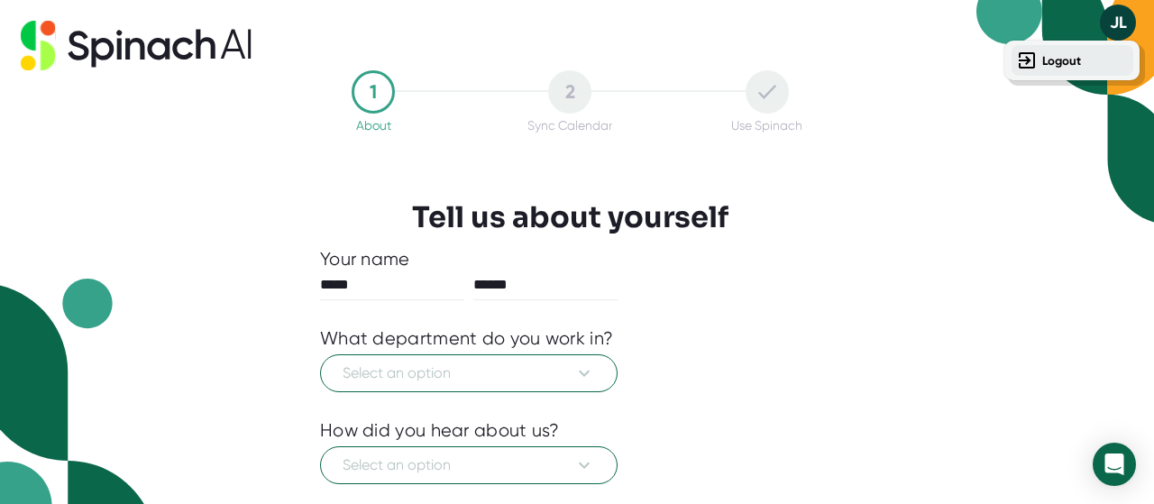
click at [1060, 55] on b "Logout" at bounding box center [1061, 60] width 39 height 15
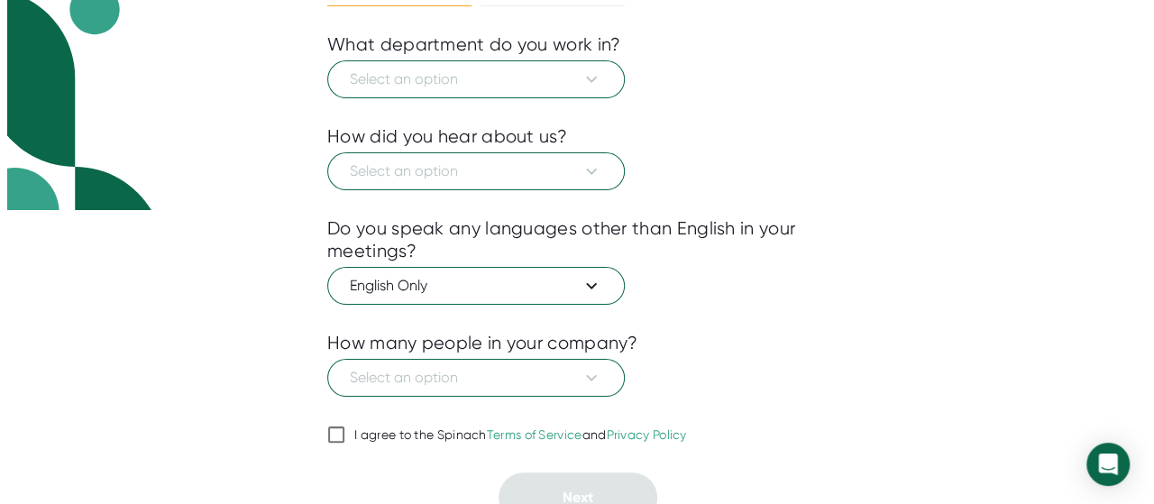
scroll to position [309, 0]
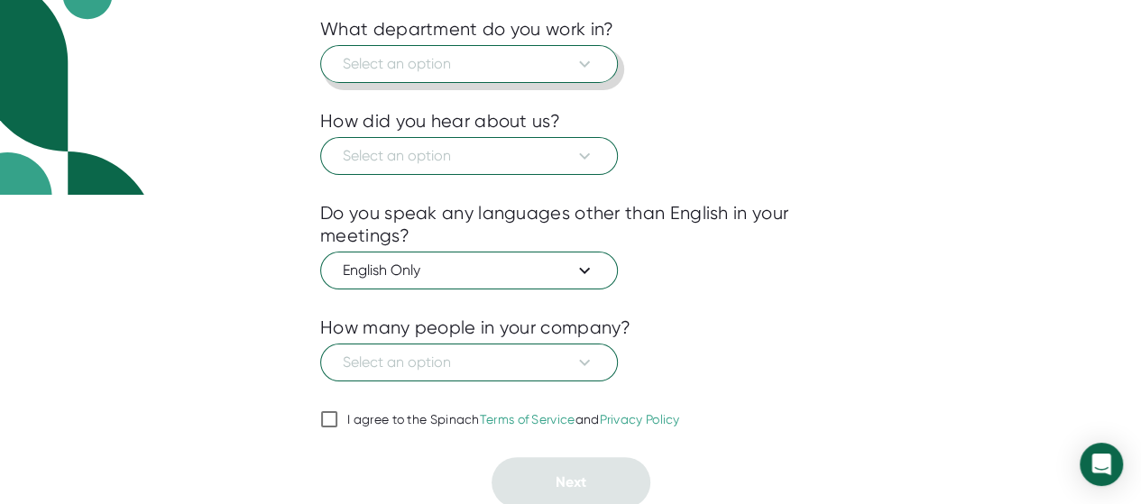
click at [431, 64] on span "Select an option" at bounding box center [469, 64] width 252 height 22
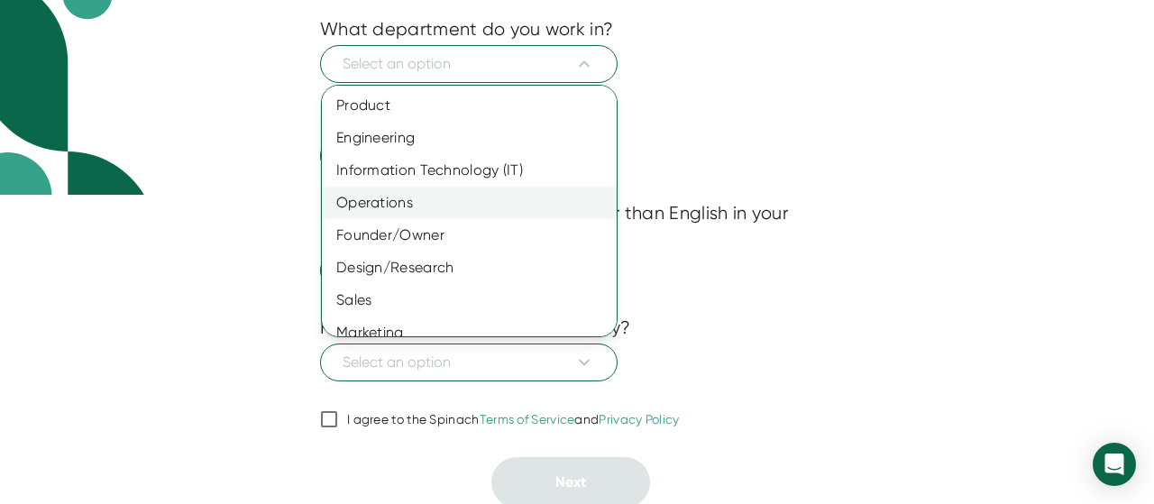
click at [384, 194] on div "Operations" at bounding box center [476, 203] width 308 height 32
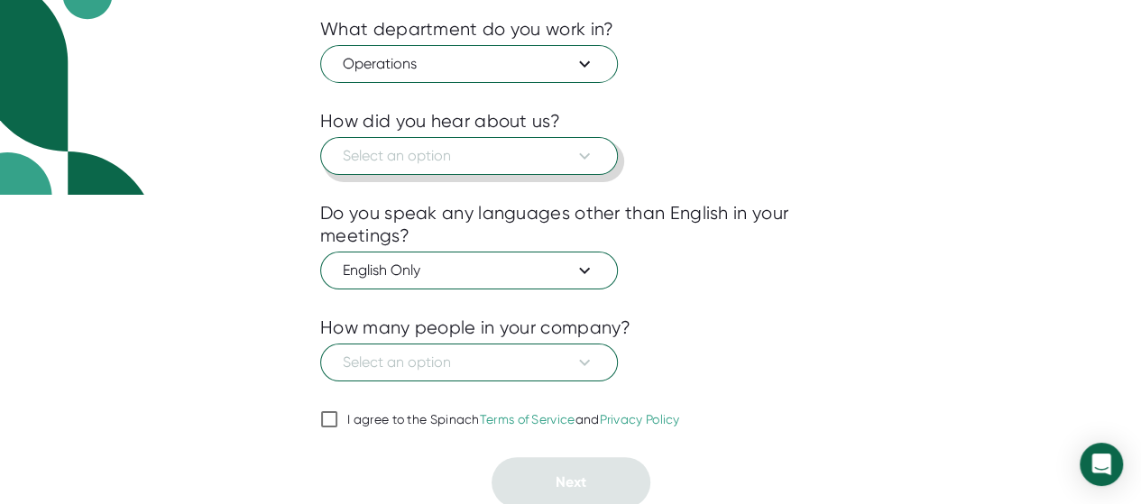
click at [390, 139] on button "Select an option" at bounding box center [469, 156] width 298 height 38
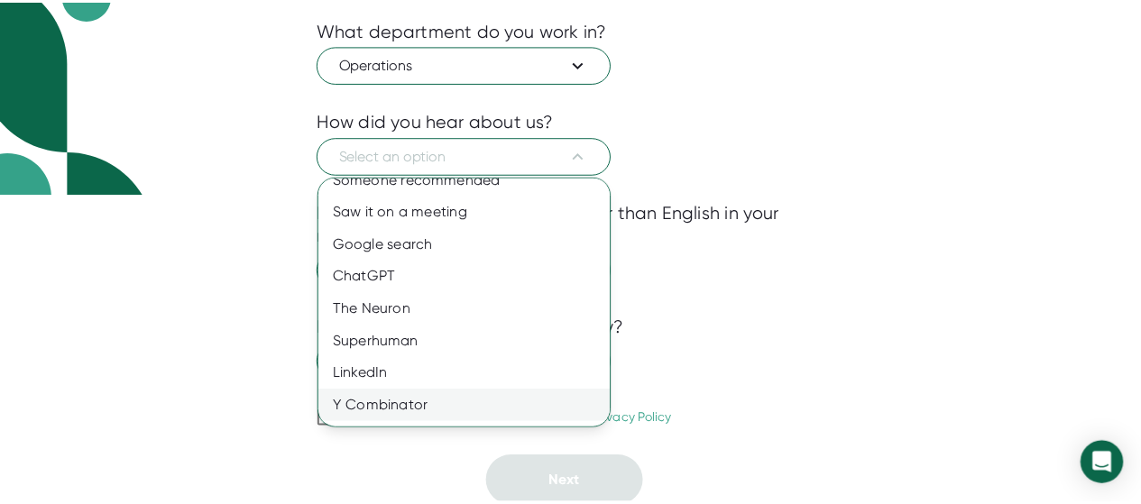
scroll to position [48, 0]
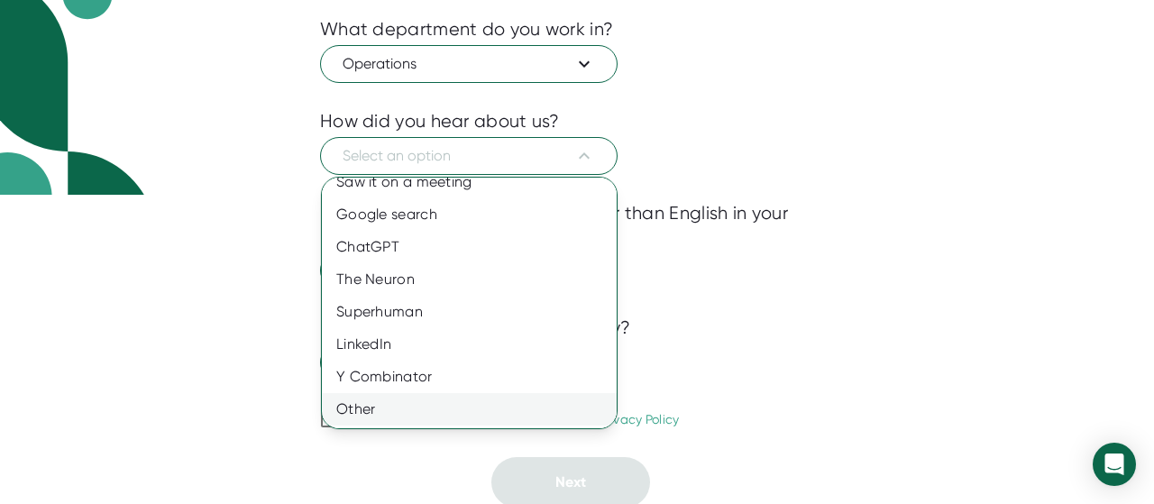
click at [400, 401] on div "Other" at bounding box center [476, 409] width 308 height 32
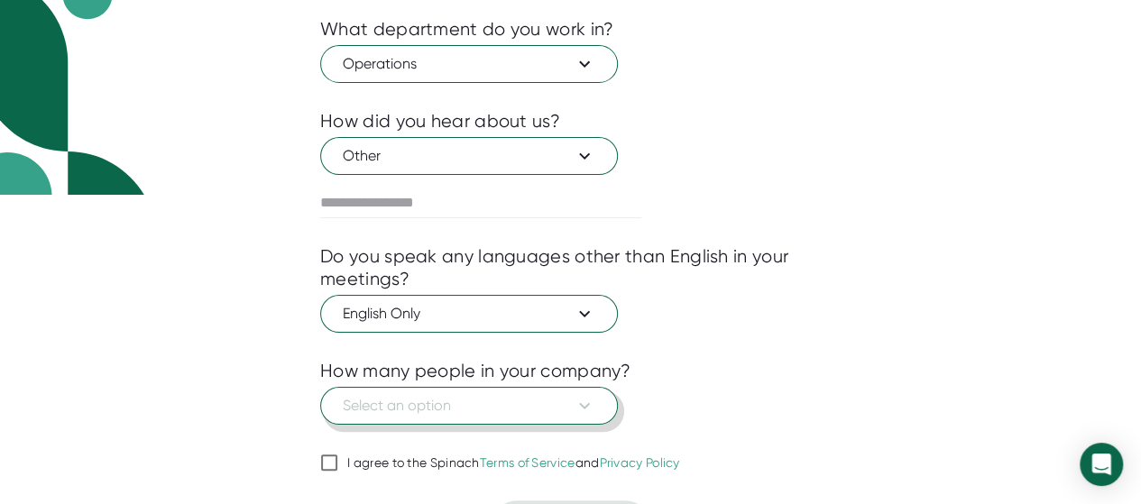
click at [454, 401] on span "Select an option" at bounding box center [469, 406] width 252 height 22
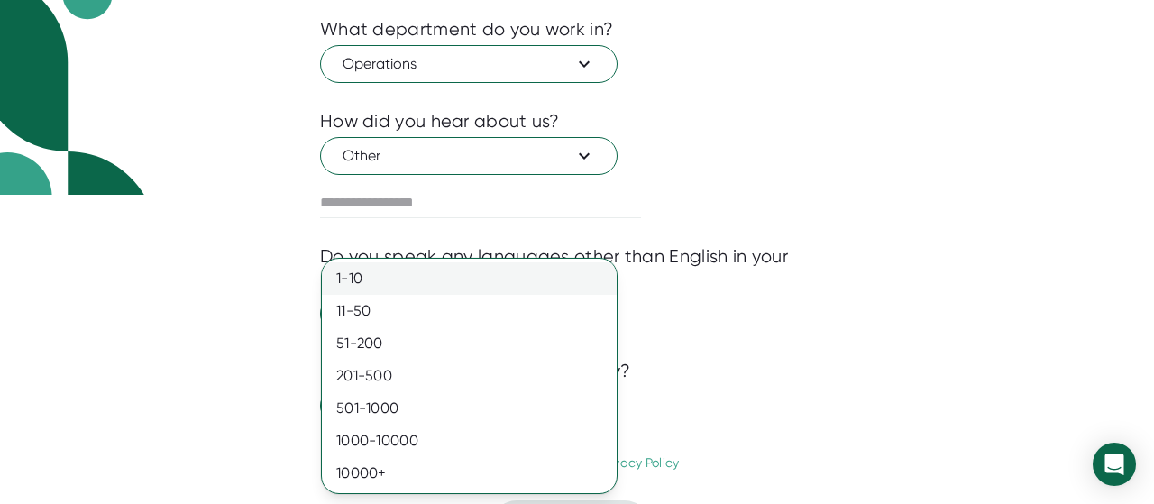
click at [383, 279] on div "1-10" at bounding box center [469, 278] width 295 height 32
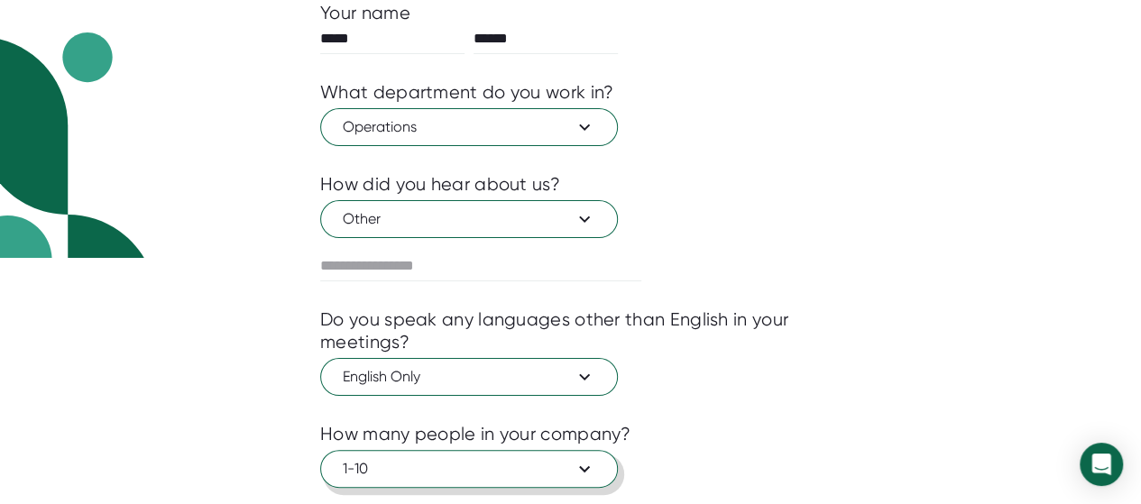
scroll to position [353, 0]
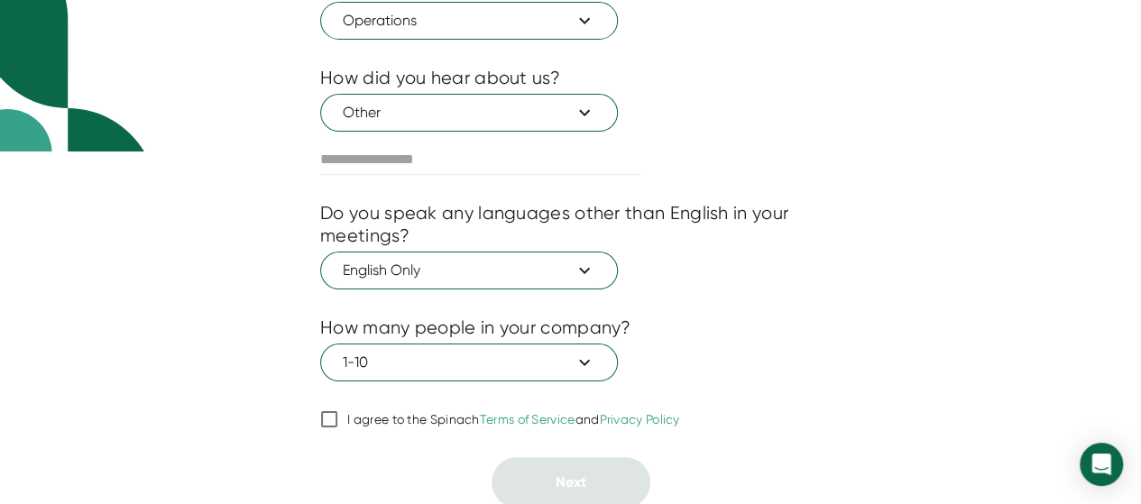
click at [321, 408] on input "I agree to the Spinach Terms of Service and Privacy Policy" at bounding box center [329, 419] width 18 height 22
checkbox input "true"
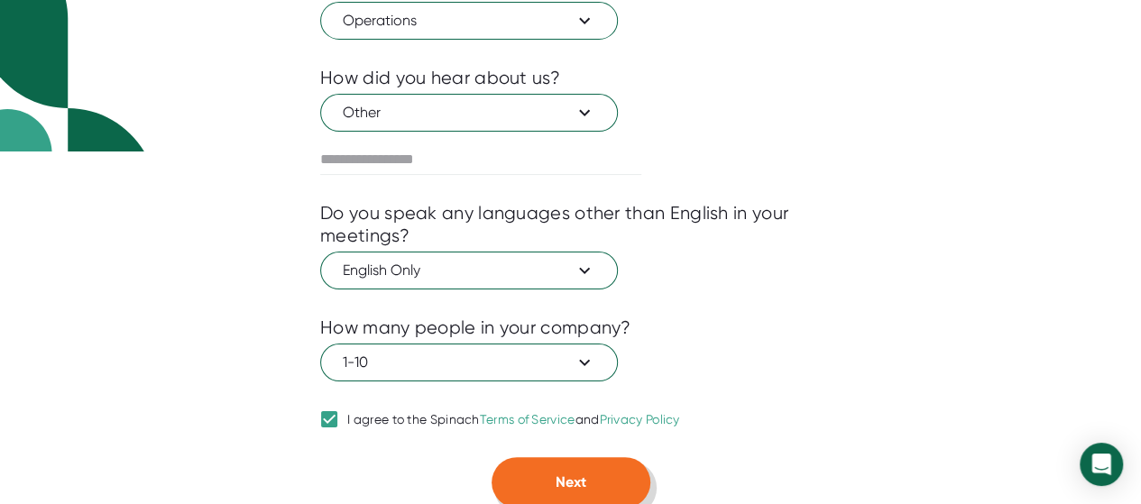
click at [595, 479] on button "Next" at bounding box center [570, 482] width 159 height 50
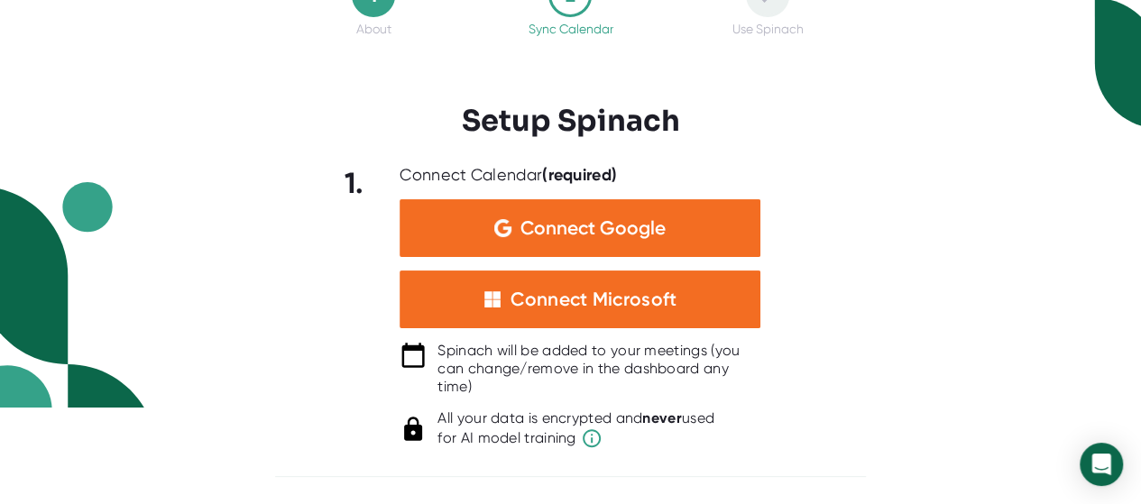
scroll to position [94, 0]
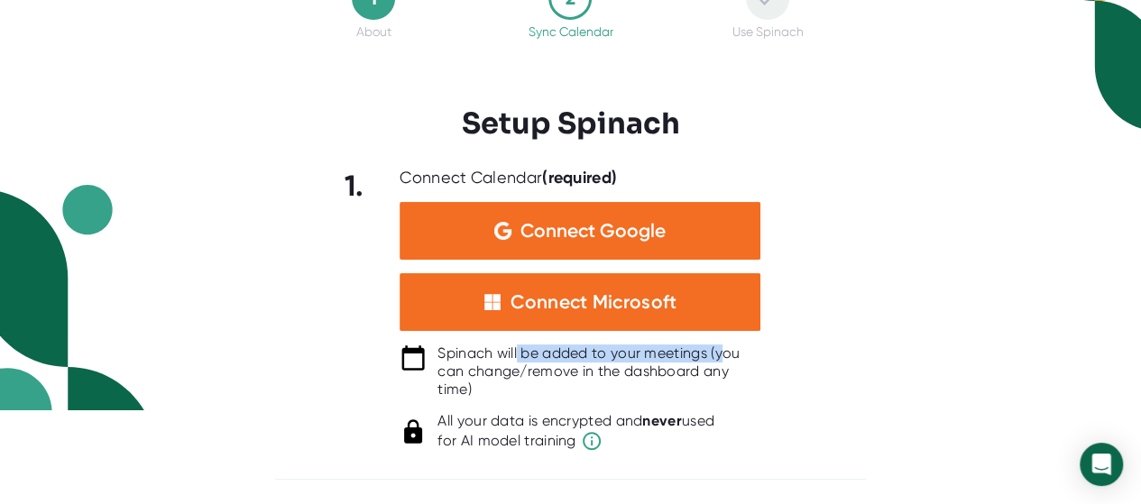
drag, startPoint x: 518, startPoint y: 351, endPoint x: 721, endPoint y: 351, distance: 203.8
click at [720, 353] on div "Spinach will be added to your meetings (you can change/remove in the dashboard …" at bounding box center [598, 371] width 323 height 54
click at [722, 351] on div "Spinach will be added to your meetings (you can change/remove in the dashboard …" at bounding box center [598, 371] width 323 height 54
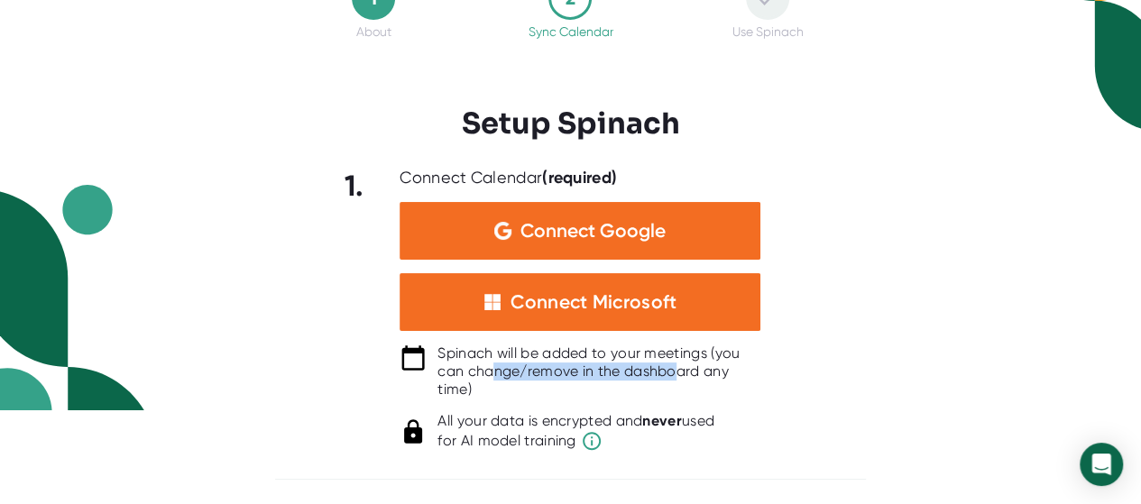
drag, startPoint x: 496, startPoint y: 366, endPoint x: 687, endPoint y: 372, distance: 191.3
click at [682, 372] on div "Spinach will be added to your meetings (you can change/remove in the dashboard …" at bounding box center [598, 371] width 323 height 54
click at [689, 372] on div "Spinach will be added to your meetings (you can change/remove in the dashboard …" at bounding box center [598, 371] width 323 height 54
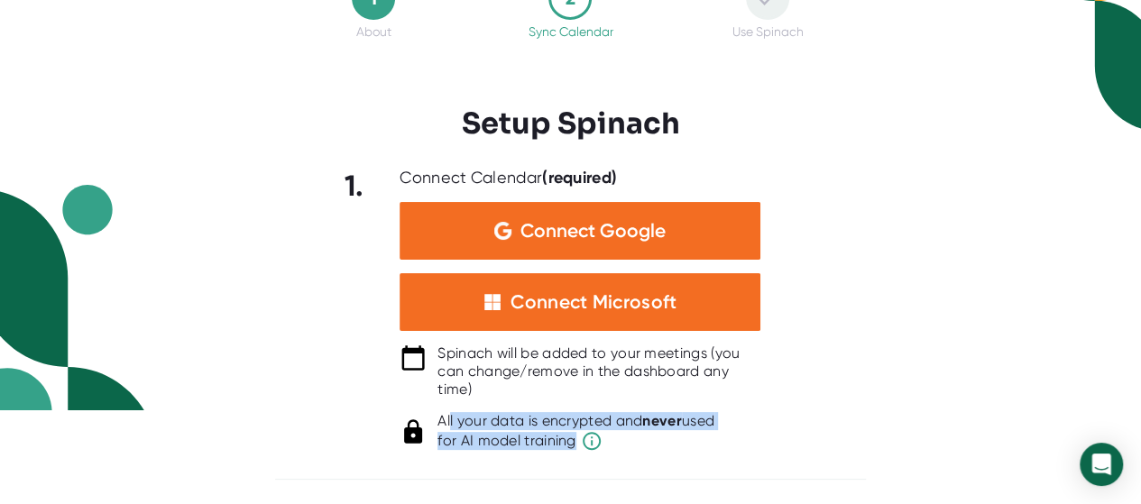
drag, startPoint x: 451, startPoint y: 420, endPoint x: 745, endPoint y: 439, distance: 294.5
click at [745, 439] on div "All your data is encrypted and never used for AI model training" at bounding box center [598, 432] width 323 height 40
click at [746, 439] on div "All your data is encrypted and never used for AI model training" at bounding box center [598, 432] width 323 height 40
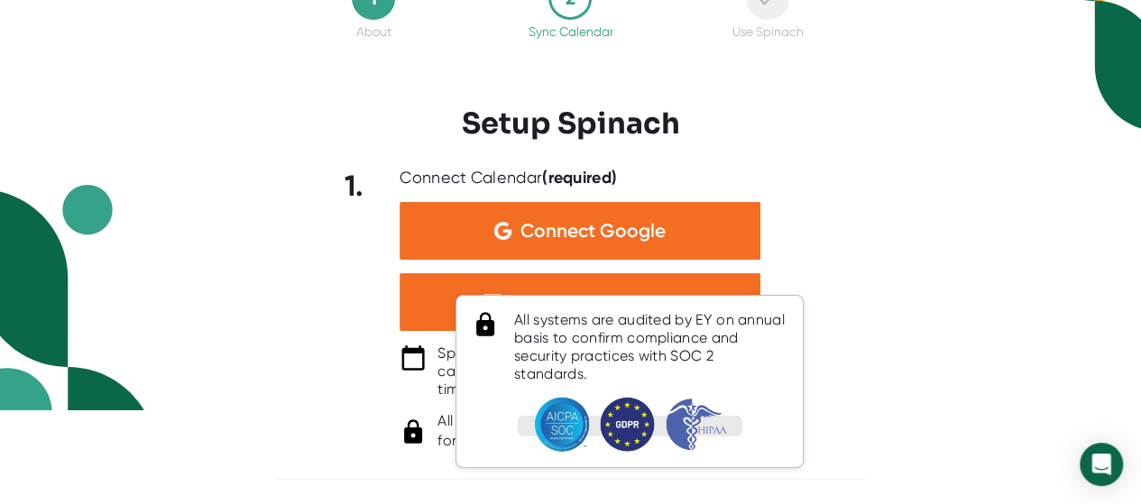
click at [591, 436] on icon at bounding box center [592, 441] width 22 height 22
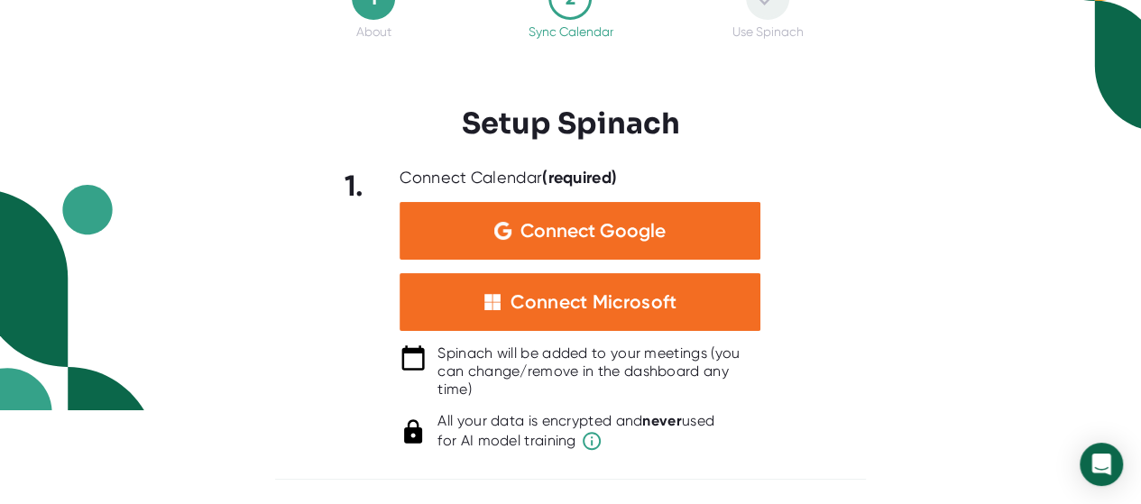
click at [960, 349] on div "1 About 2 Sync Calendar Use Spinach Setup Spinach 1. Connect Calendar (required…" at bounding box center [570, 158] width 1141 height 504
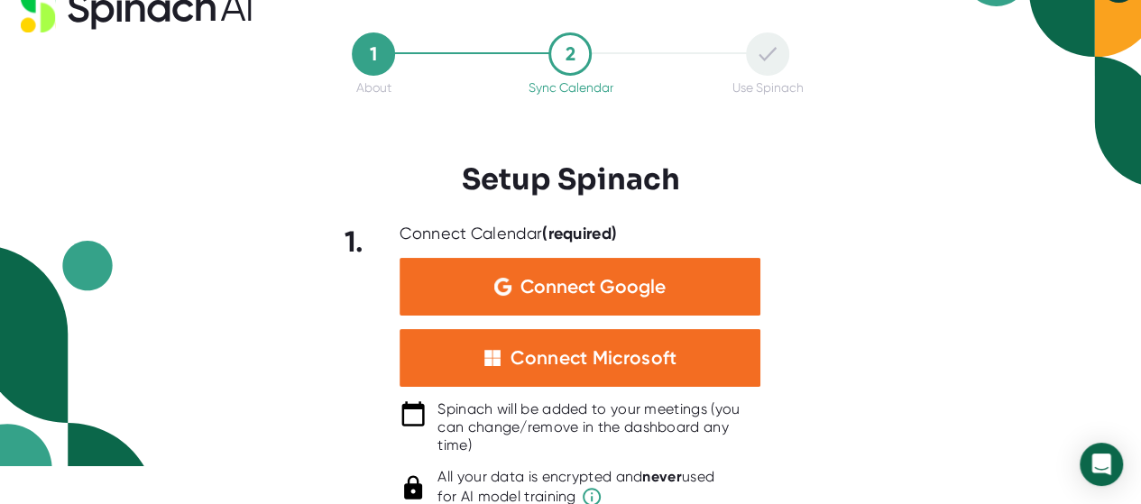
scroll to position [0, 0]
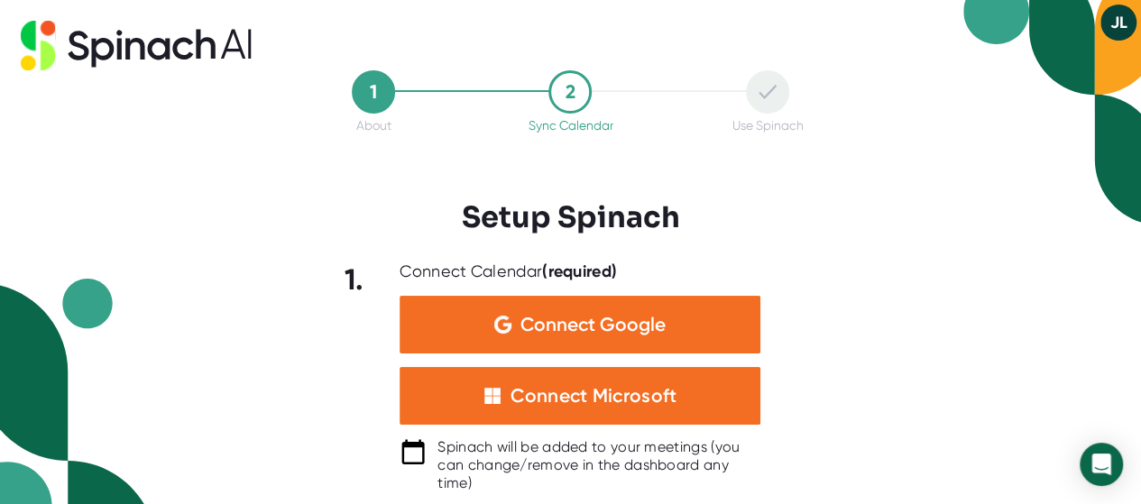
click at [1114, 22] on button "JL" at bounding box center [1118, 23] width 36 height 36
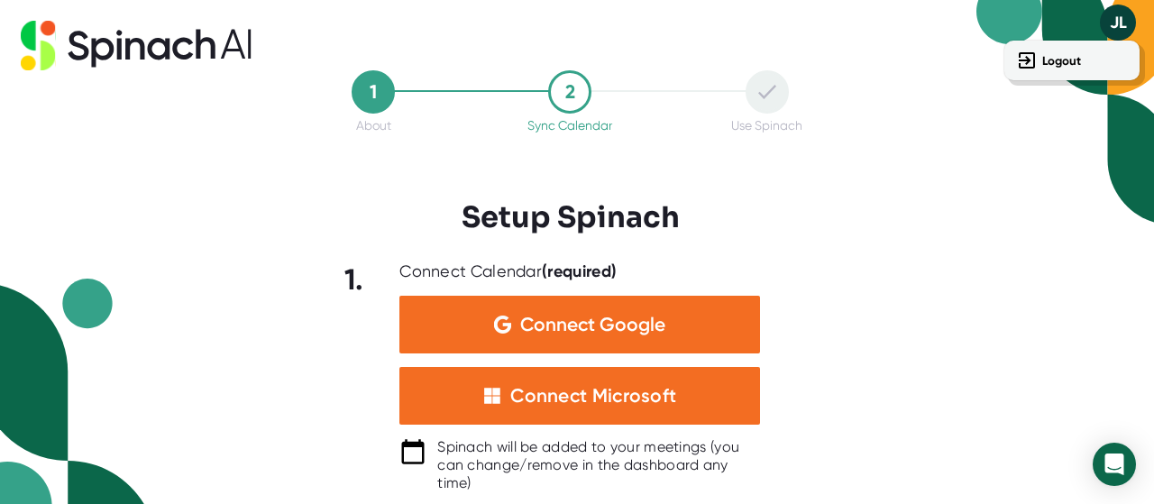
click at [920, 313] on div at bounding box center [577, 252] width 1154 height 504
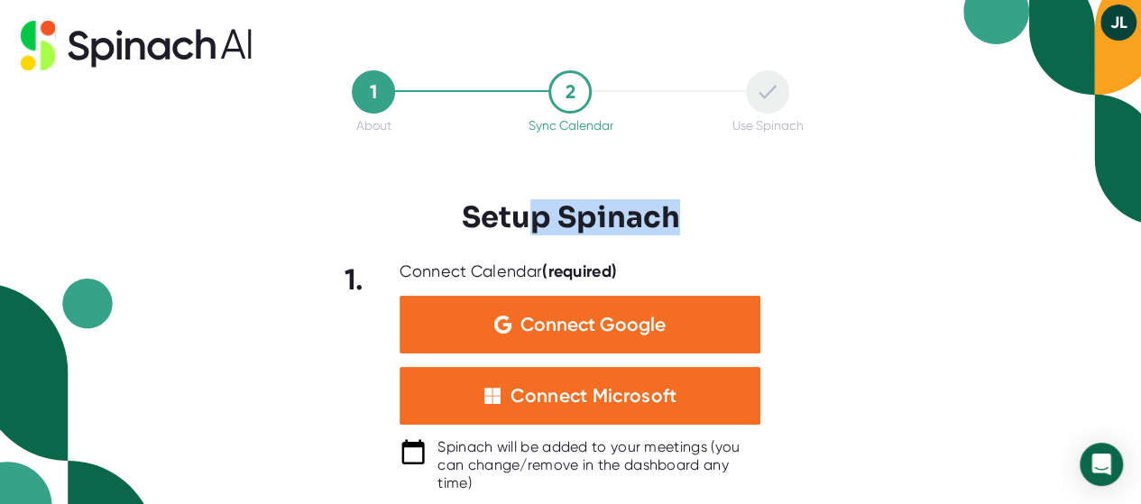
drag, startPoint x: 529, startPoint y: 219, endPoint x: 781, endPoint y: 222, distance: 251.6
click at [779, 222] on div "1 About 2 Sync Calendar Use Spinach Setup Spinach 1. Connect Calendar (required…" at bounding box center [570, 335] width 591 height 530
click at [781, 222] on div "1 About 2 Sync Calendar Use Spinach Setup Spinach 1. Connect Calendar (required…" at bounding box center [570, 335] width 591 height 530
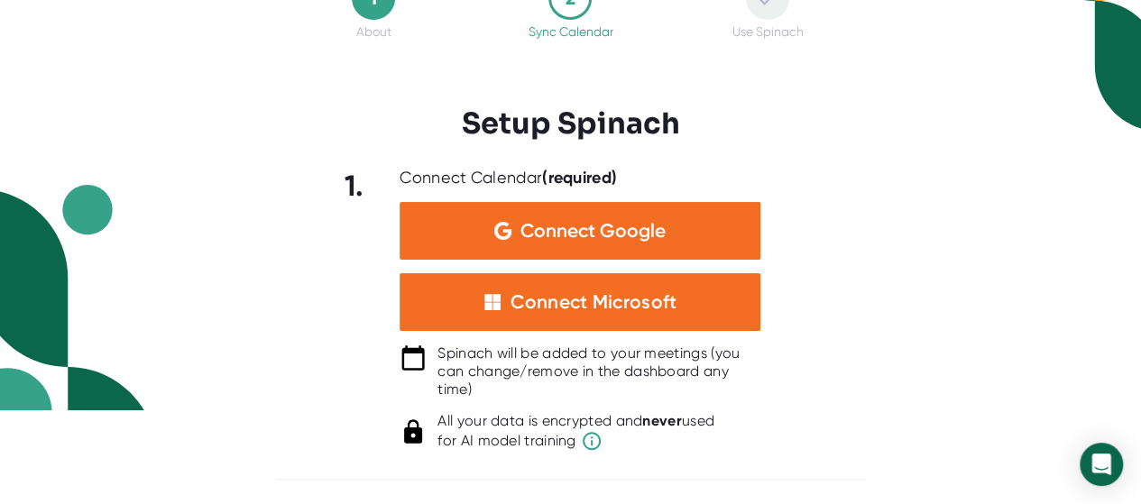
scroll to position [94, 0]
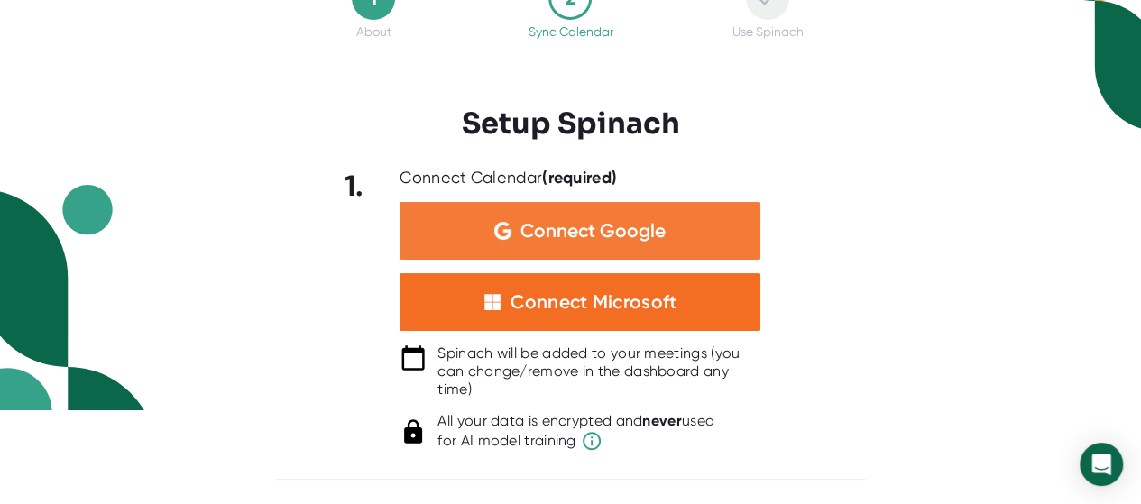
click at [572, 234] on span "Connect Google" at bounding box center [592, 231] width 145 height 18
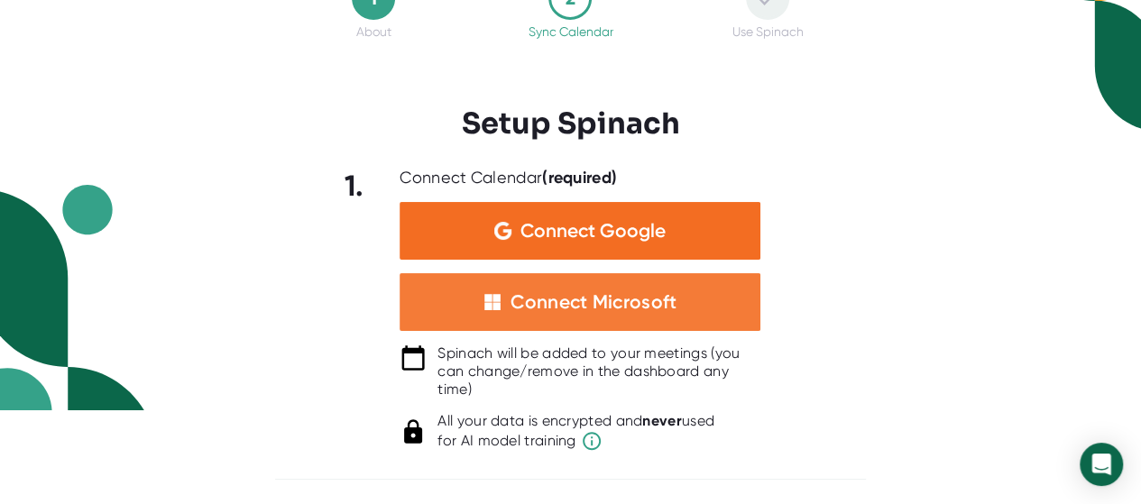
click at [564, 293] on div "Connect Microsoft" at bounding box center [593, 301] width 166 height 23
click at [553, 291] on div "Connect Microsoft" at bounding box center [593, 301] width 166 height 23
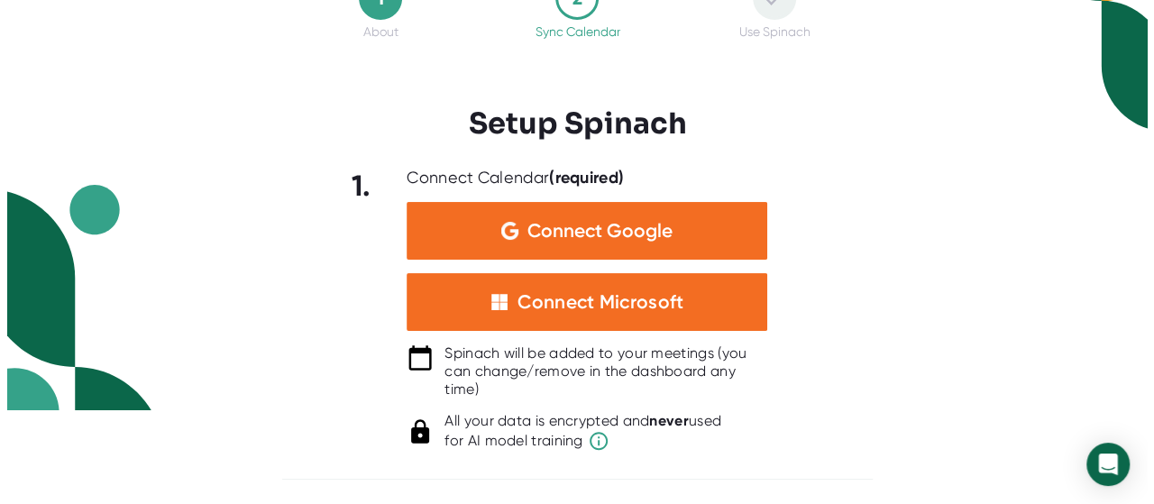
scroll to position [0, 0]
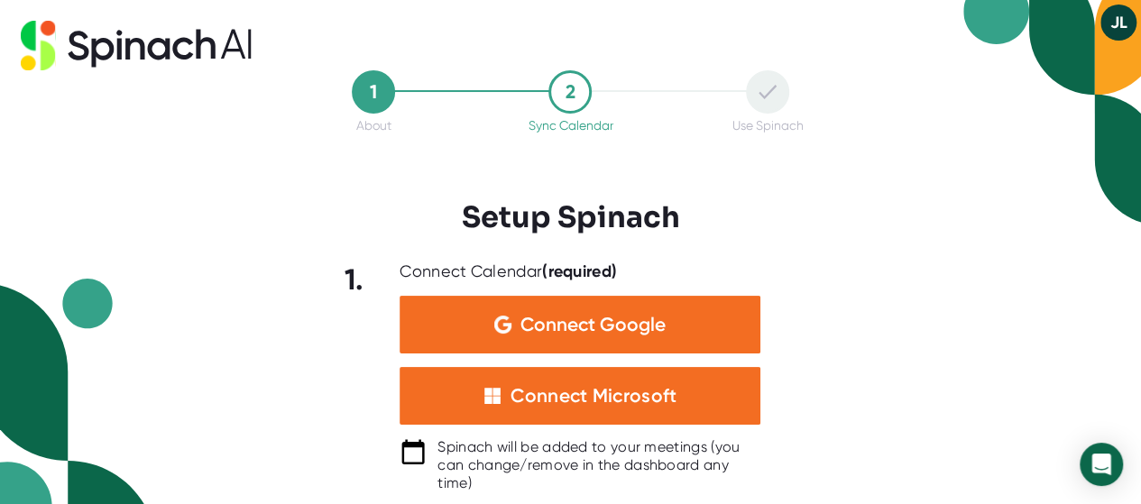
click at [1110, 15] on button "JL" at bounding box center [1118, 23] width 36 height 36
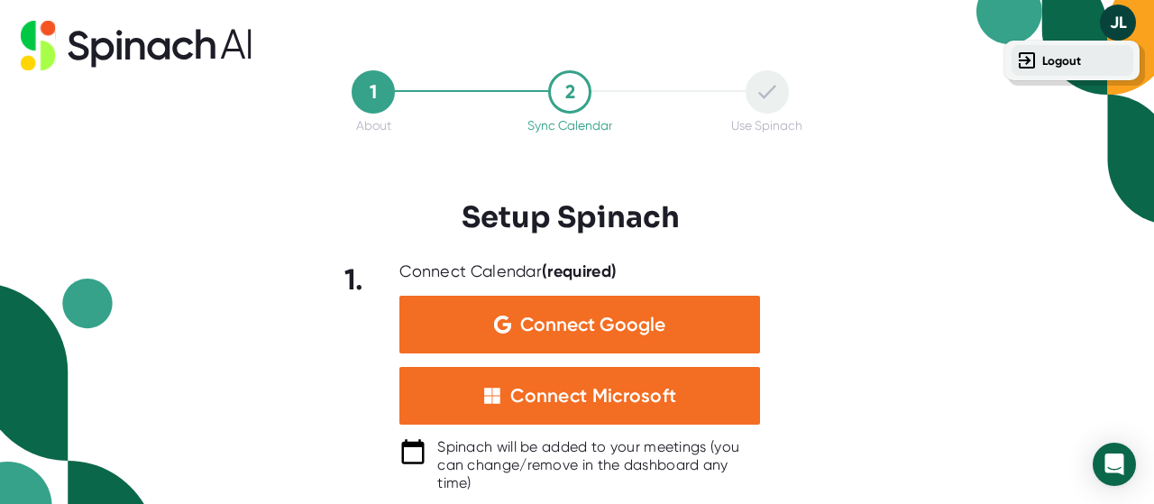
click at [1050, 60] on b "Logout" at bounding box center [1061, 60] width 39 height 15
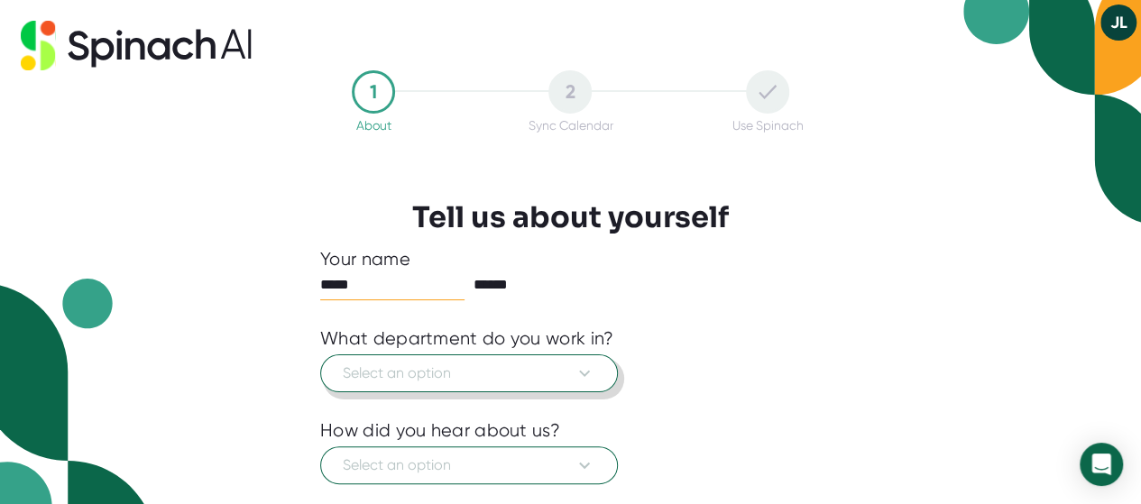
click at [519, 381] on span "Select an option" at bounding box center [469, 373] width 252 height 22
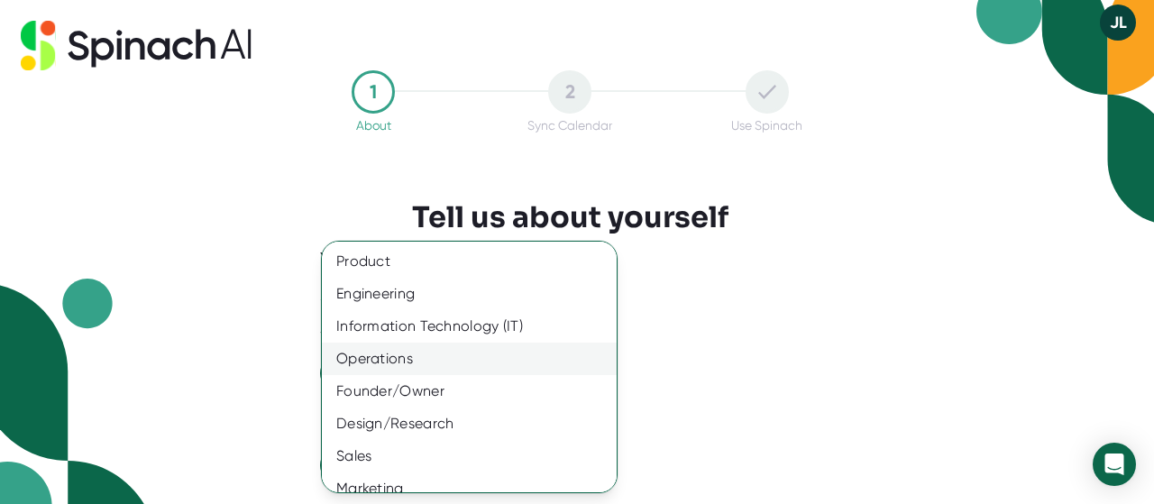
click at [407, 353] on div "Operations" at bounding box center [476, 359] width 308 height 32
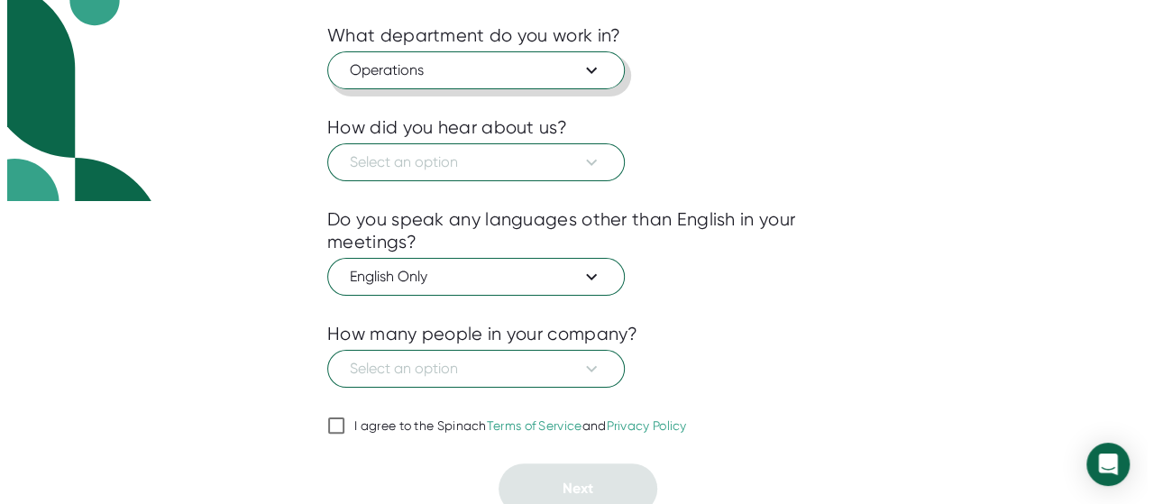
scroll to position [309, 0]
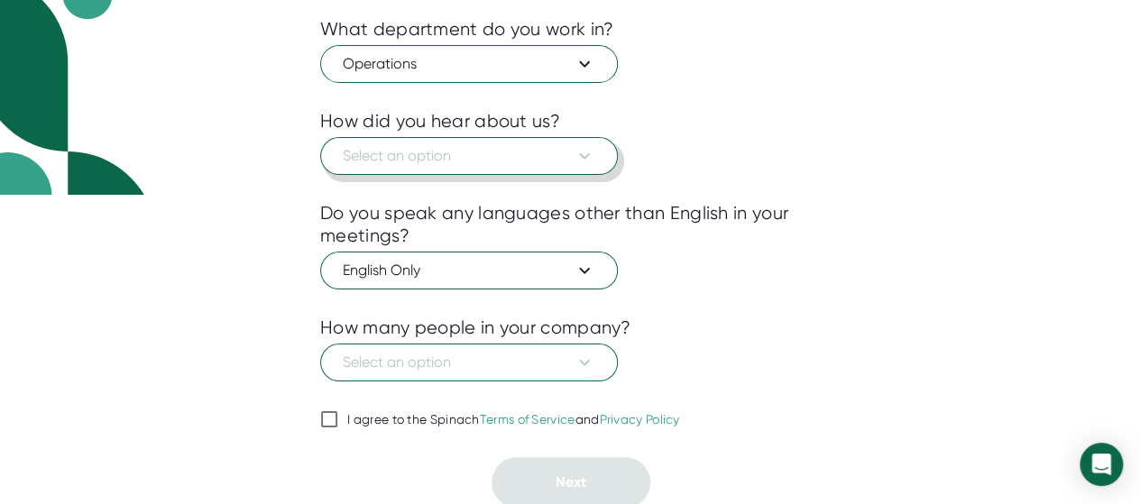
click at [445, 161] on span "Select an option" at bounding box center [469, 156] width 252 height 22
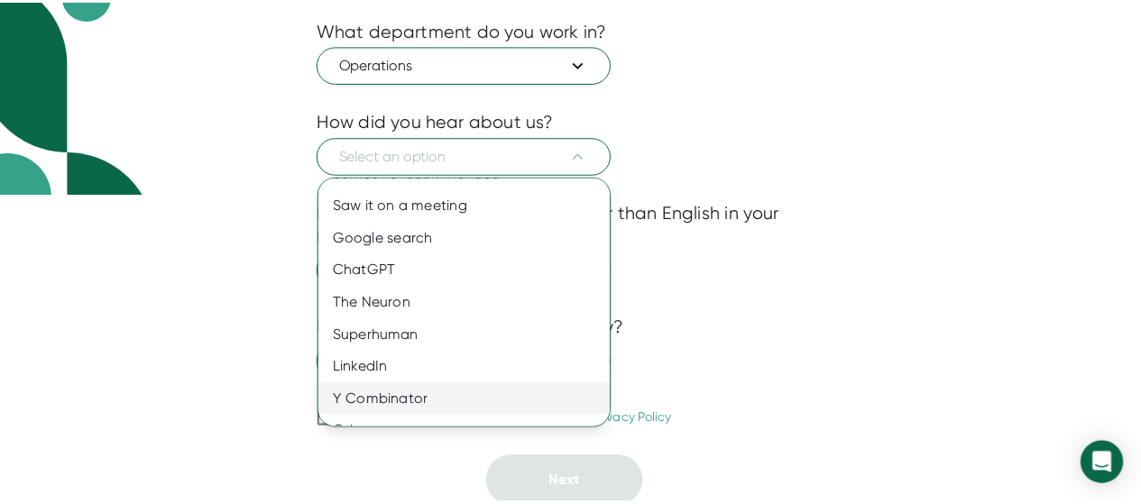
scroll to position [48, 0]
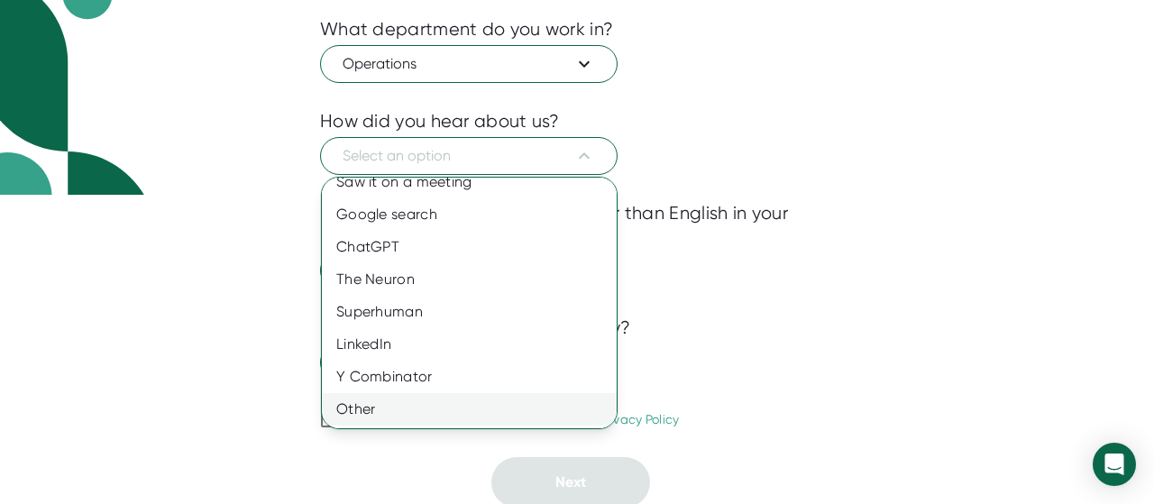
click at [366, 405] on div "Other" at bounding box center [476, 409] width 308 height 32
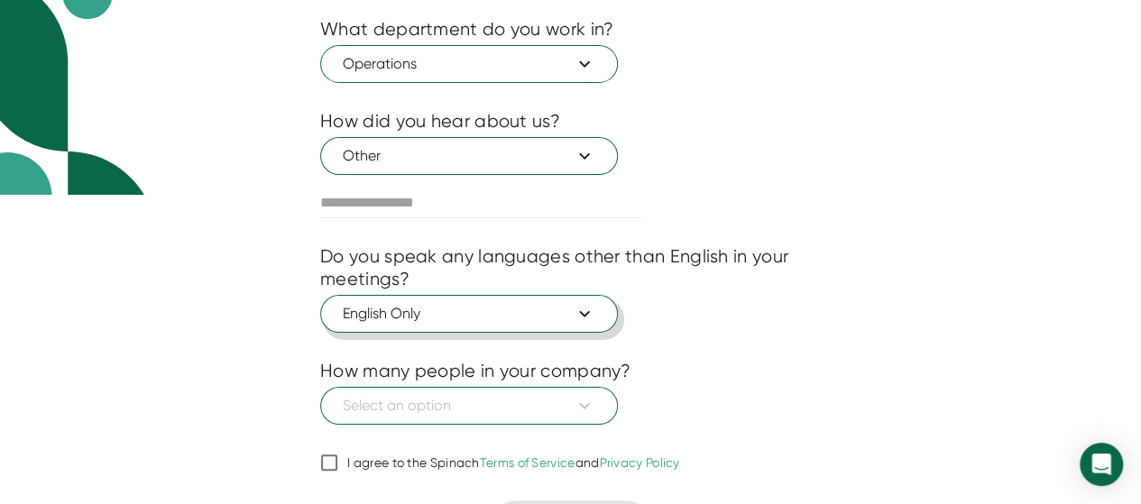
click at [427, 311] on span "English Only" at bounding box center [469, 314] width 252 height 22
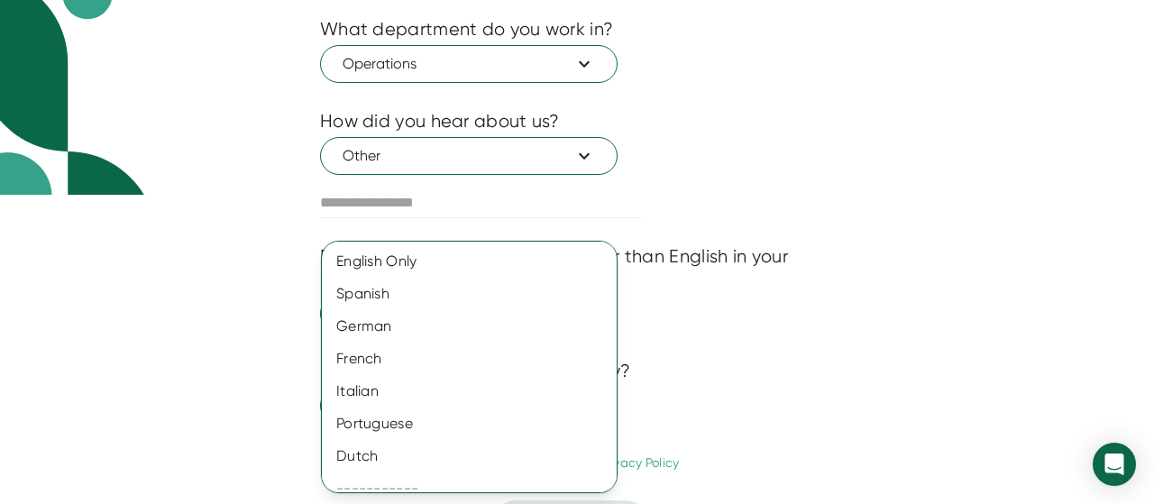
drag, startPoint x: 1044, startPoint y: 419, endPoint x: 1023, endPoint y: 417, distance: 20.9
click at [1044, 419] on div at bounding box center [577, 252] width 1154 height 504
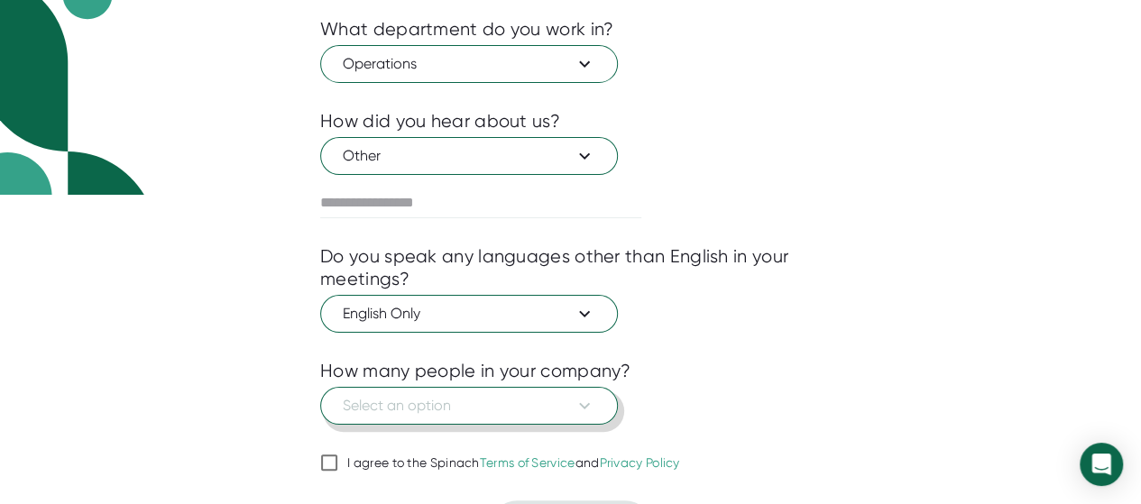
click at [555, 395] on span "Select an option" at bounding box center [469, 406] width 252 height 22
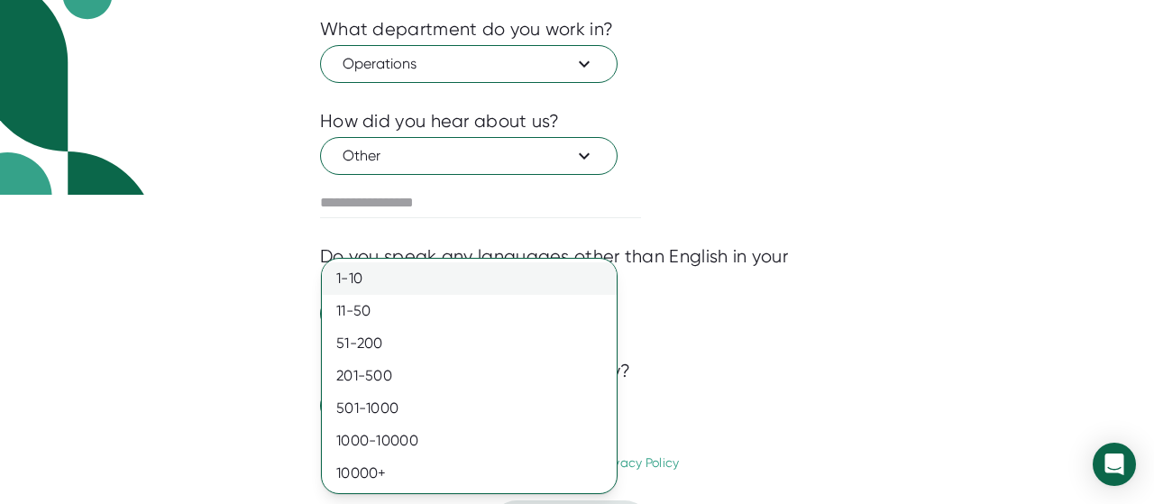
click at [431, 277] on div "1-10" at bounding box center [469, 278] width 295 height 32
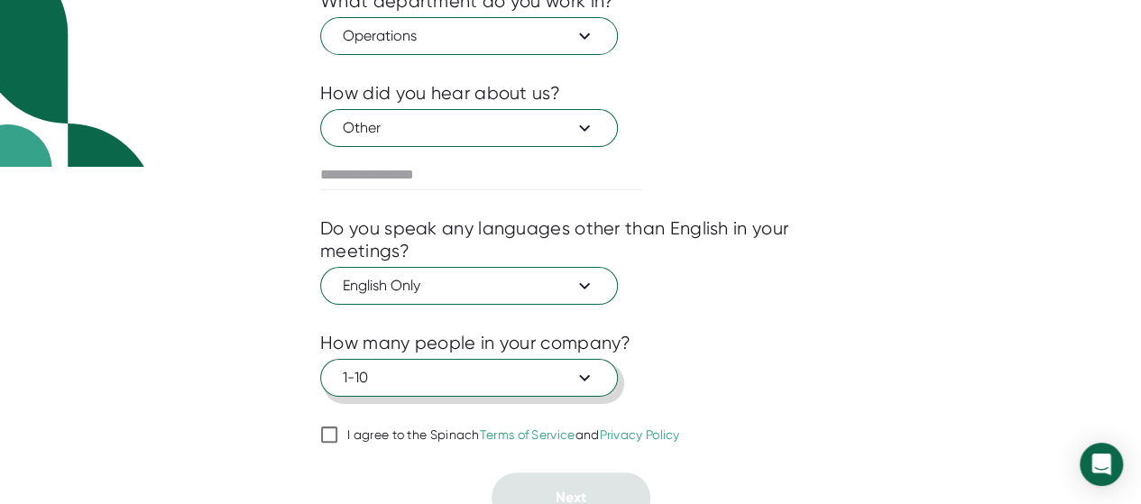
scroll to position [353, 0]
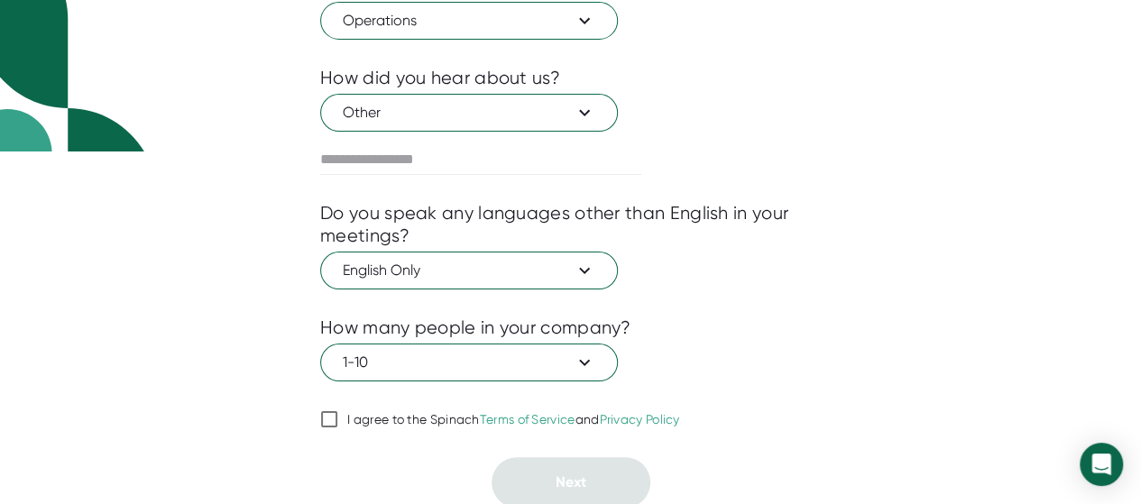
click at [368, 416] on div "I agree to the Spinach Terms of Service and Privacy Policy" at bounding box center [513, 420] width 333 height 16
click at [338, 416] on input "I agree to the Spinach Terms of Service and Privacy Policy" at bounding box center [329, 419] width 18 height 22
checkbox input "true"
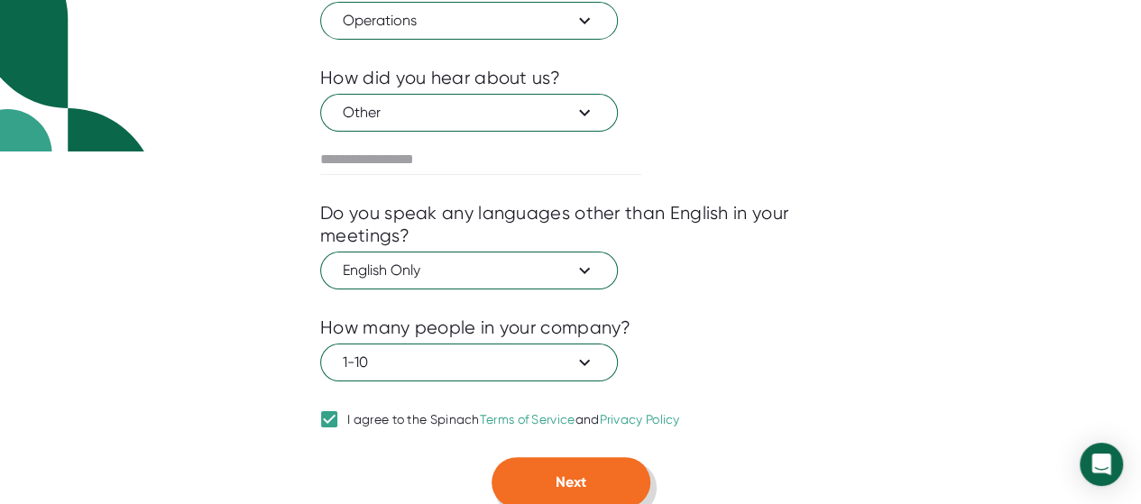
click at [546, 475] on button "Next" at bounding box center [570, 482] width 159 height 50
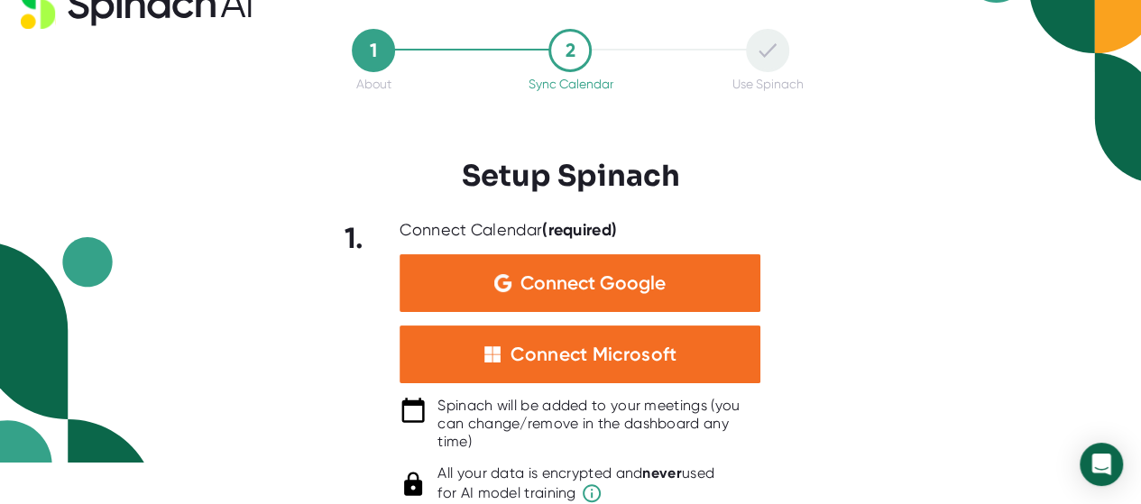
scroll to position [0, 0]
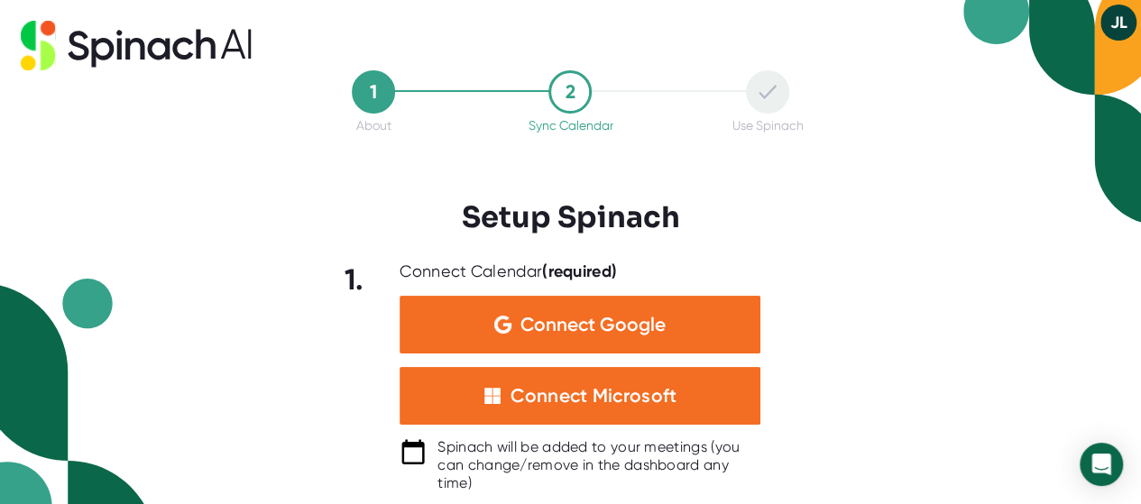
click at [251, 42] on icon at bounding box center [159, 45] width 183 height 31
